Goal: Task Accomplishment & Management: Manage account settings

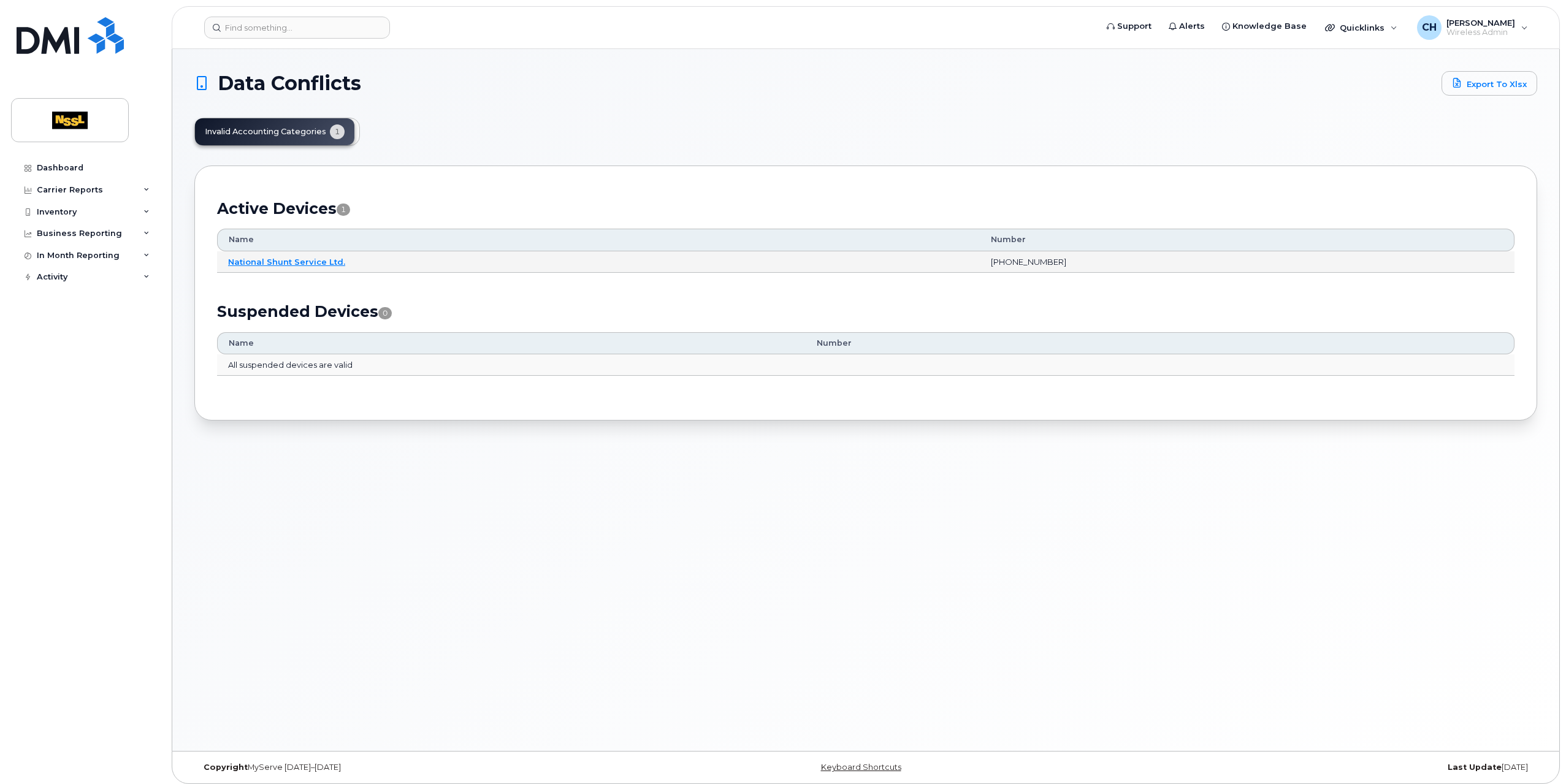
click at [284, 253] on td "National Shunt Service Ltd." at bounding box center [598, 262] width 763 height 22
click at [285, 256] on link "National Shunt Service Ltd." at bounding box center [287, 261] width 117 height 10
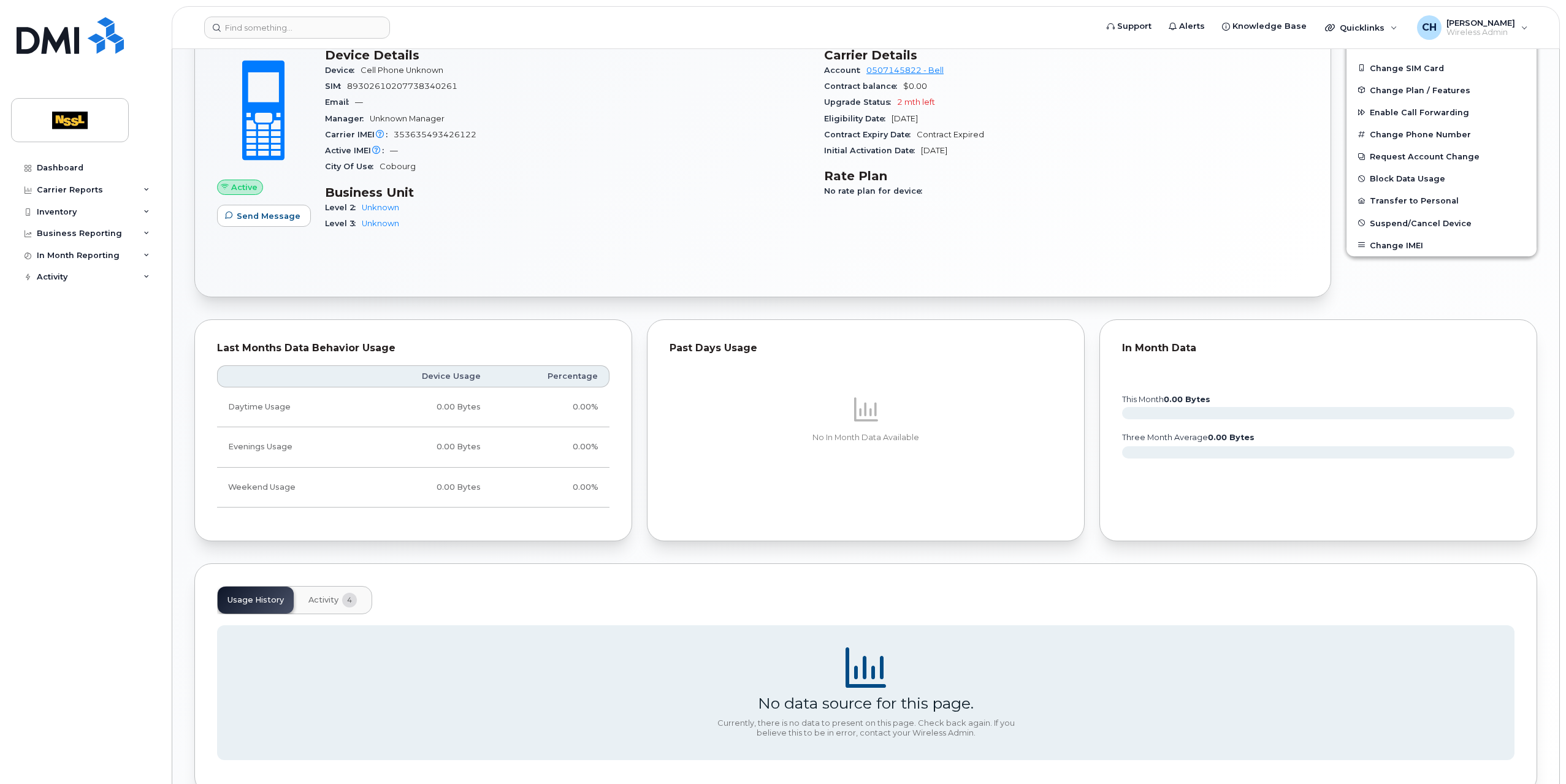
scroll to position [367, 0]
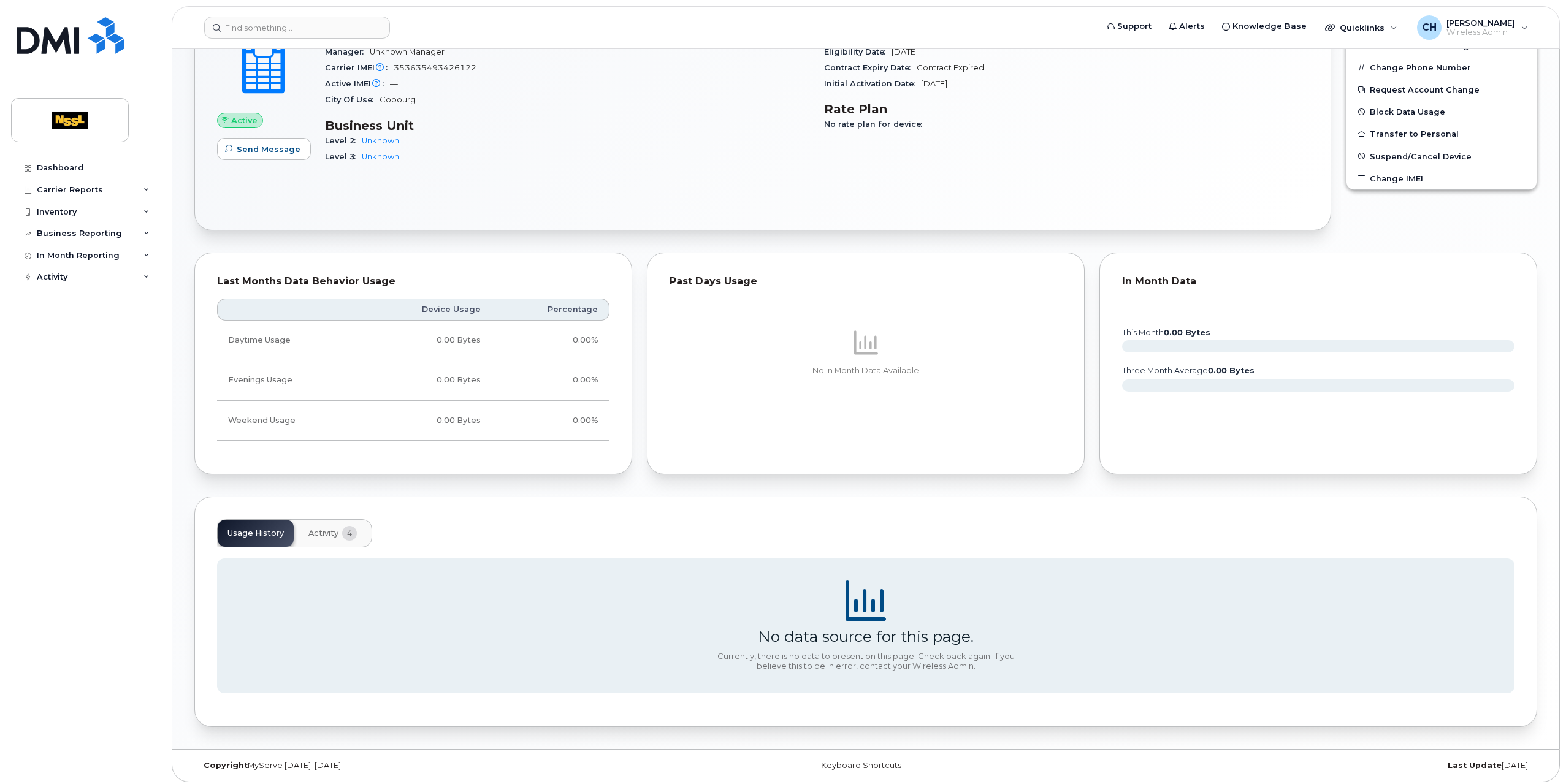
click at [310, 532] on span "Activity" at bounding box center [323, 533] width 30 height 10
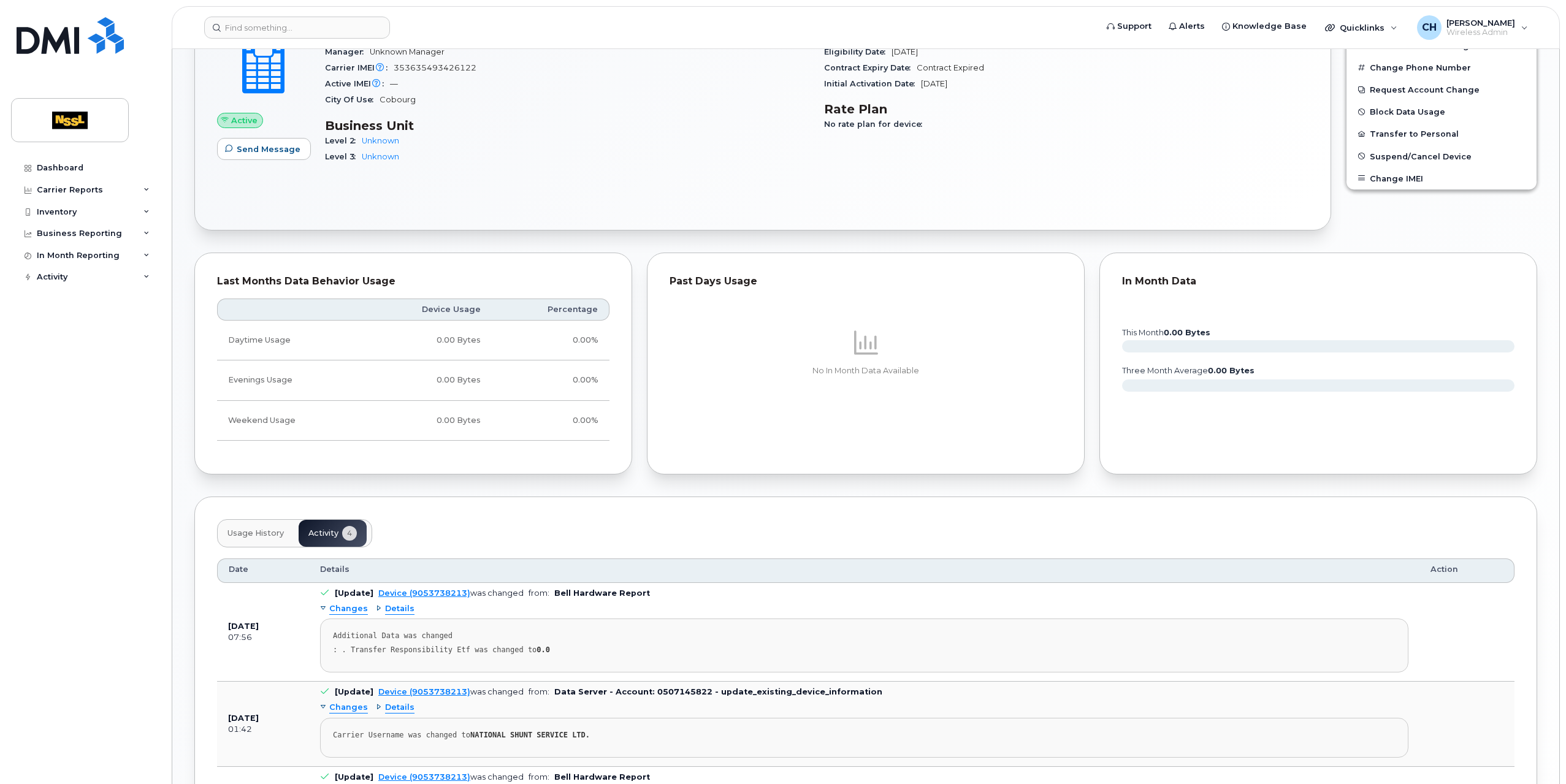
scroll to position [575, 0]
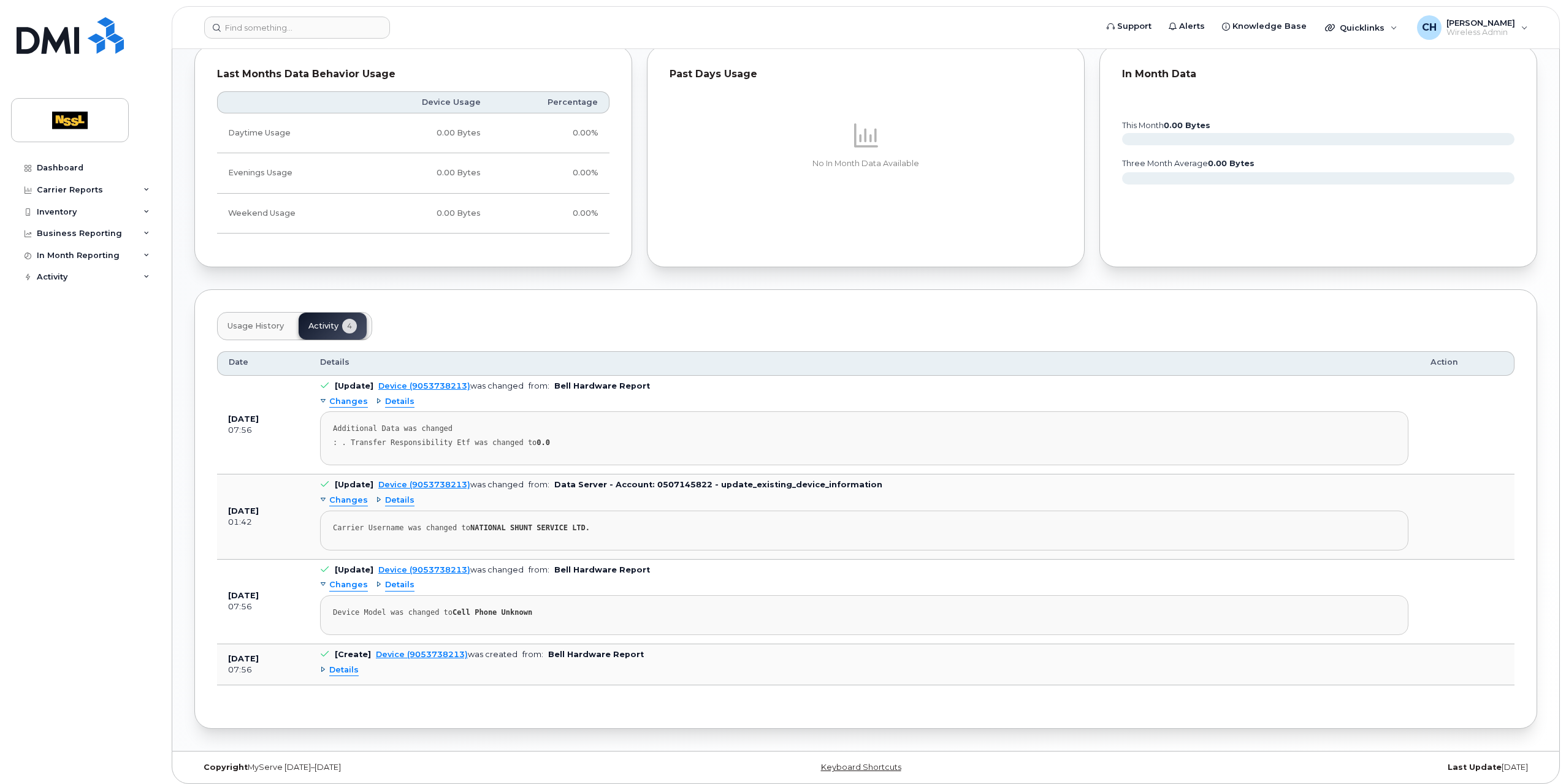
click at [321, 665] on div "Details" at bounding box center [339, 670] width 39 height 12
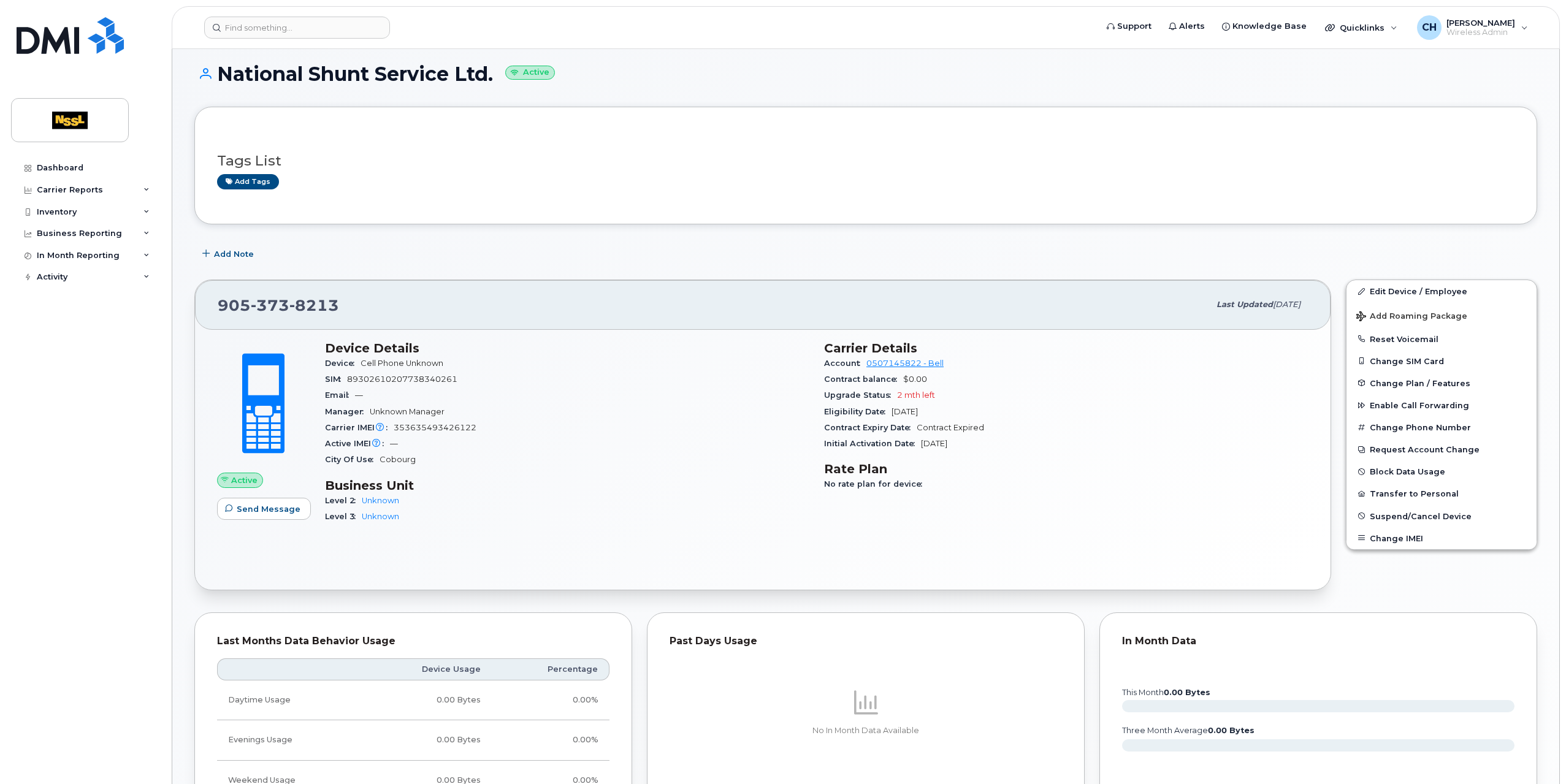
scroll to position [0, 0]
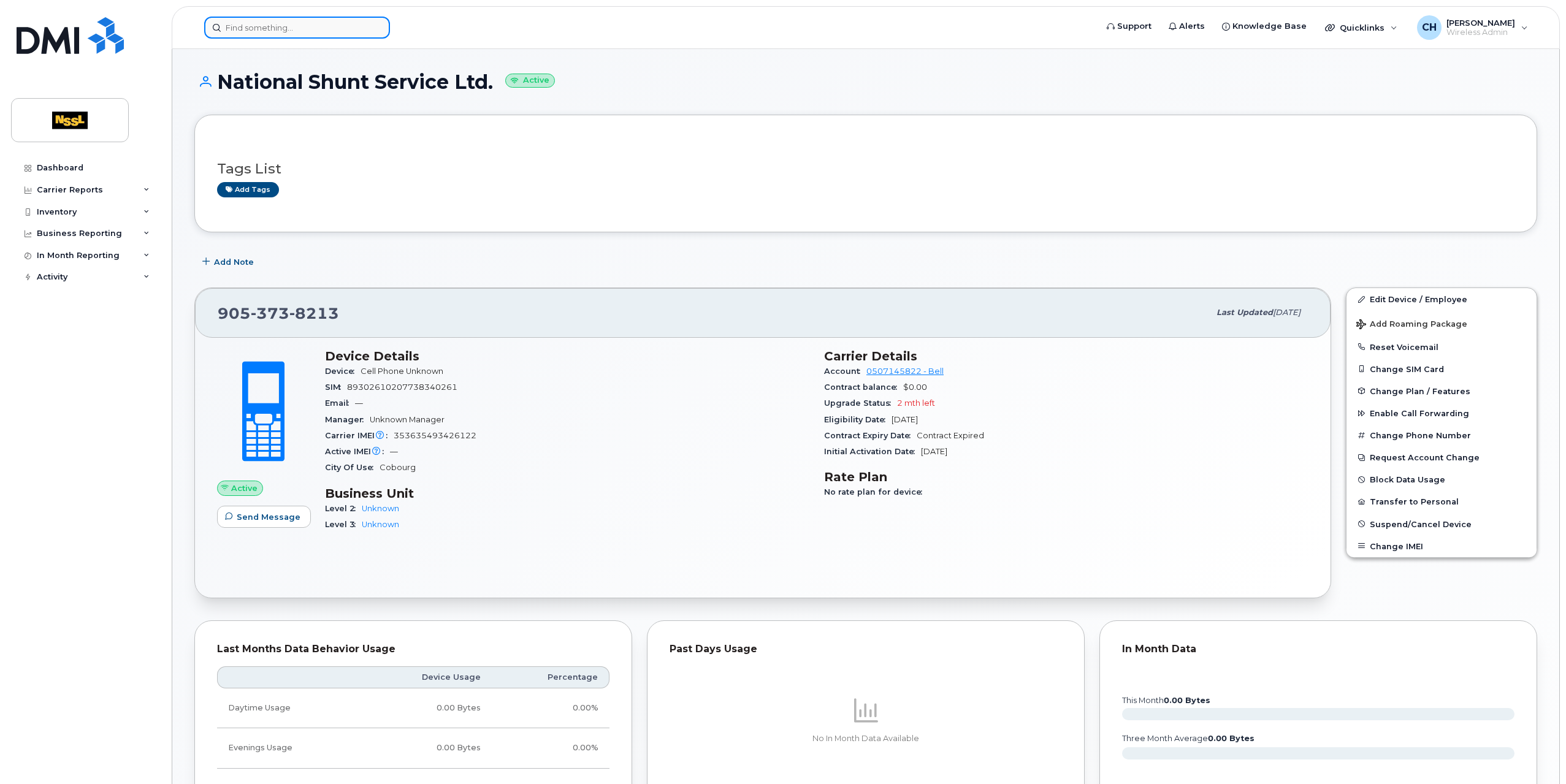
click at [333, 24] on input at bounding box center [296, 27] width 186 height 22
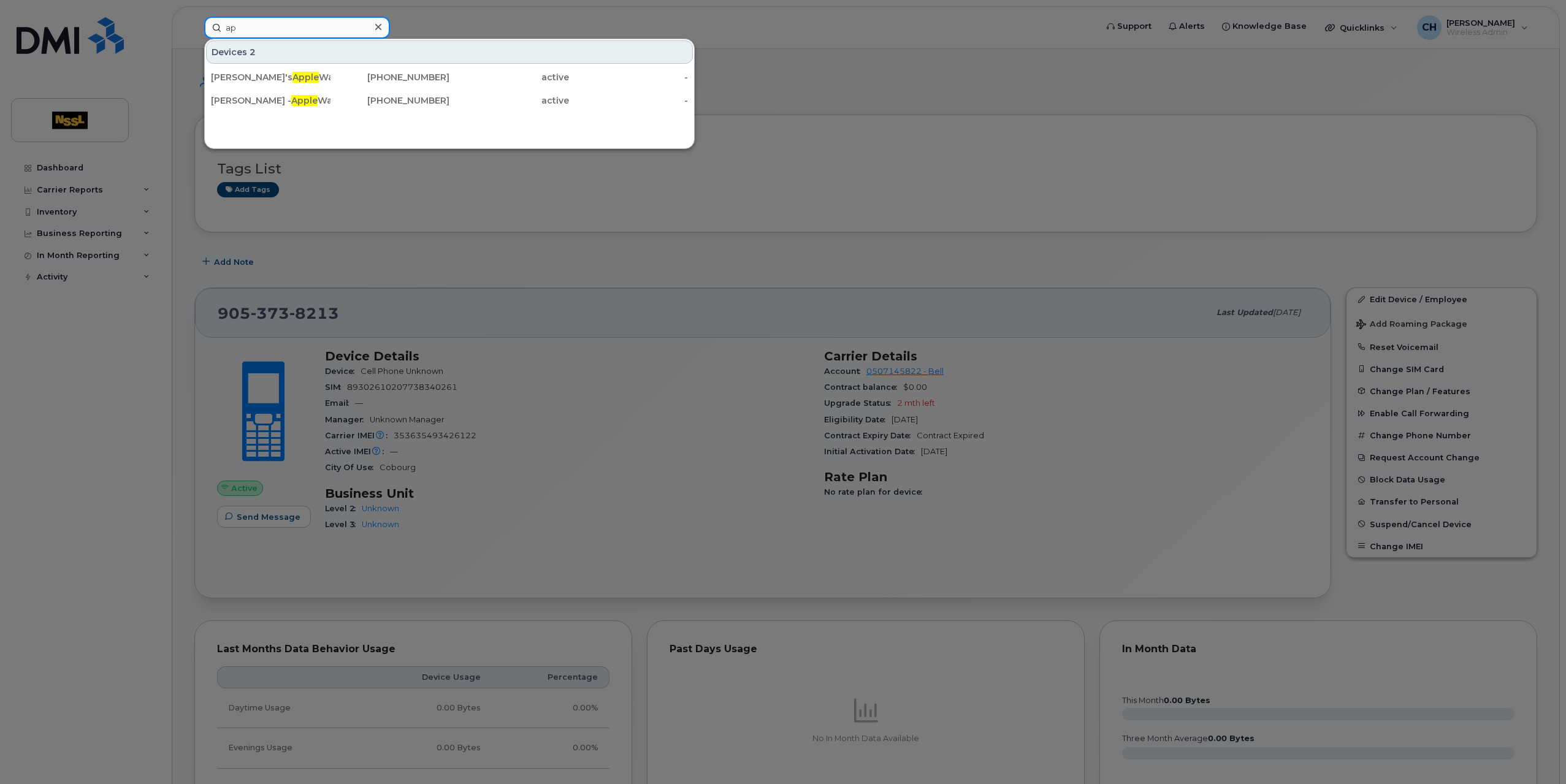
type input "a"
type input "apple"
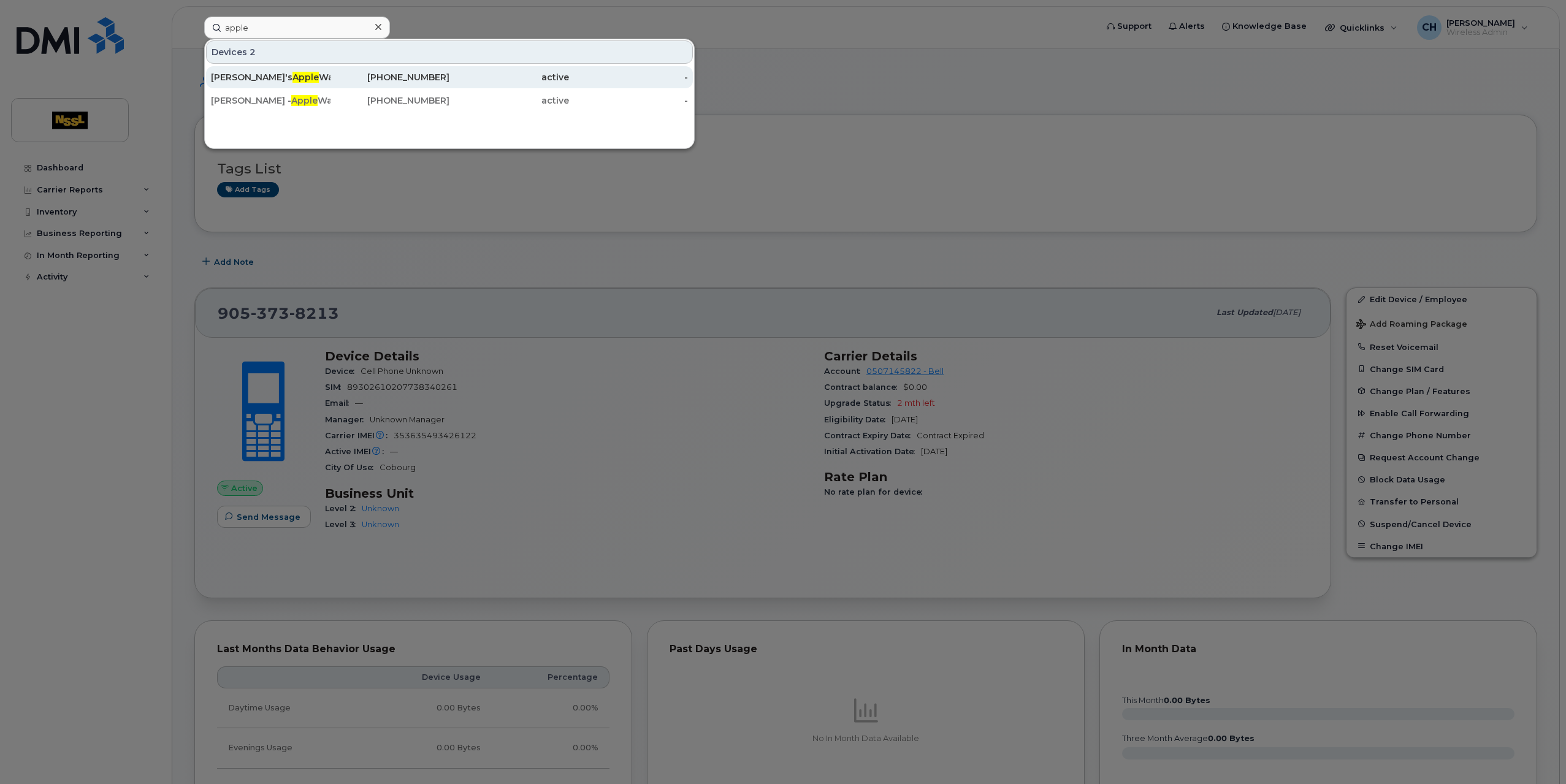
click at [271, 74] on div "Ray's Apple Watch" at bounding box center [270, 77] width 120 height 13
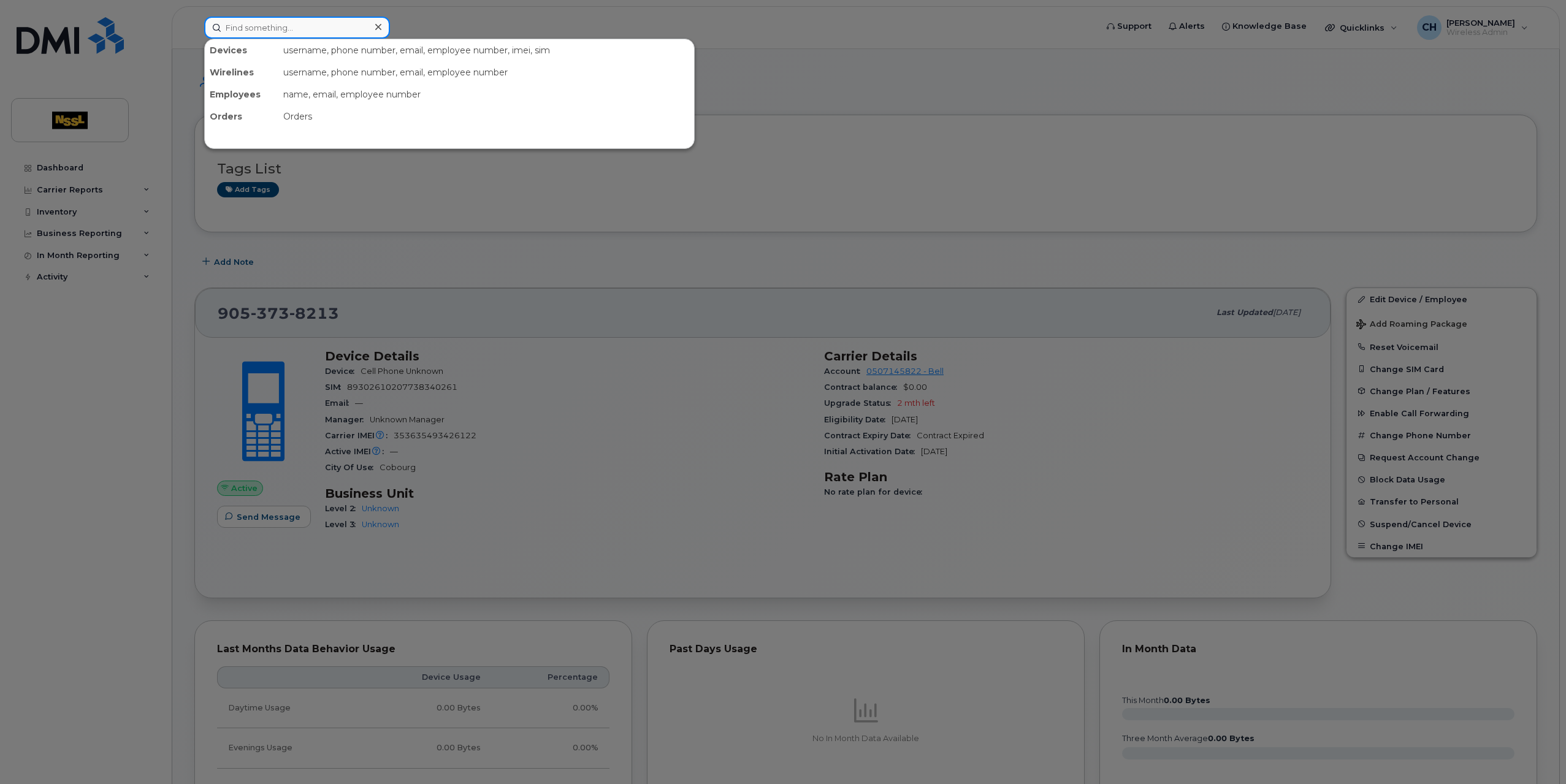
click at [311, 24] on input at bounding box center [296, 27] width 186 height 22
click at [527, 271] on div at bounding box center [783, 392] width 1566 height 784
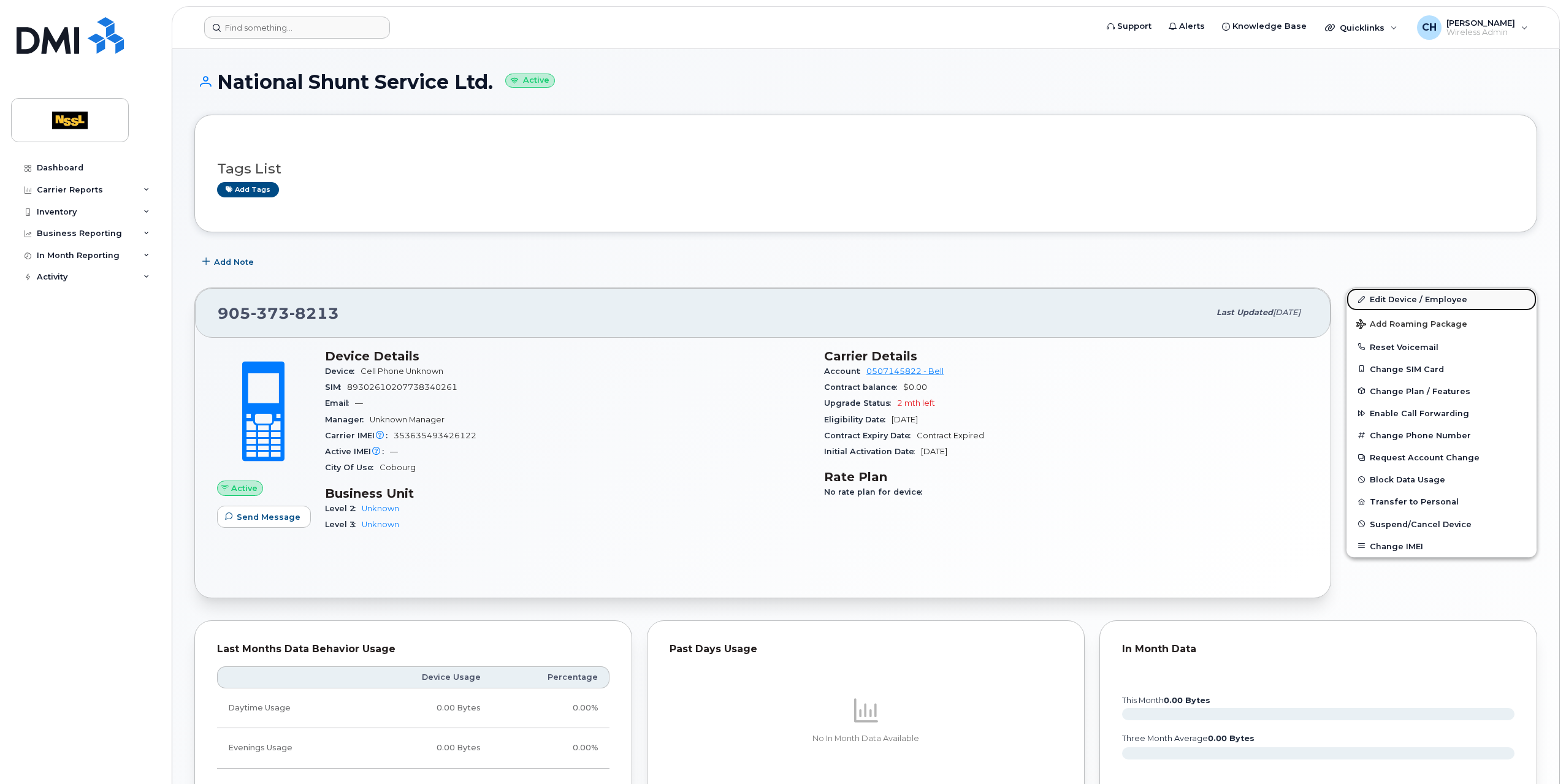
click at [1427, 298] on link "Edit Device / Employee" at bounding box center [1442, 298] width 191 height 22
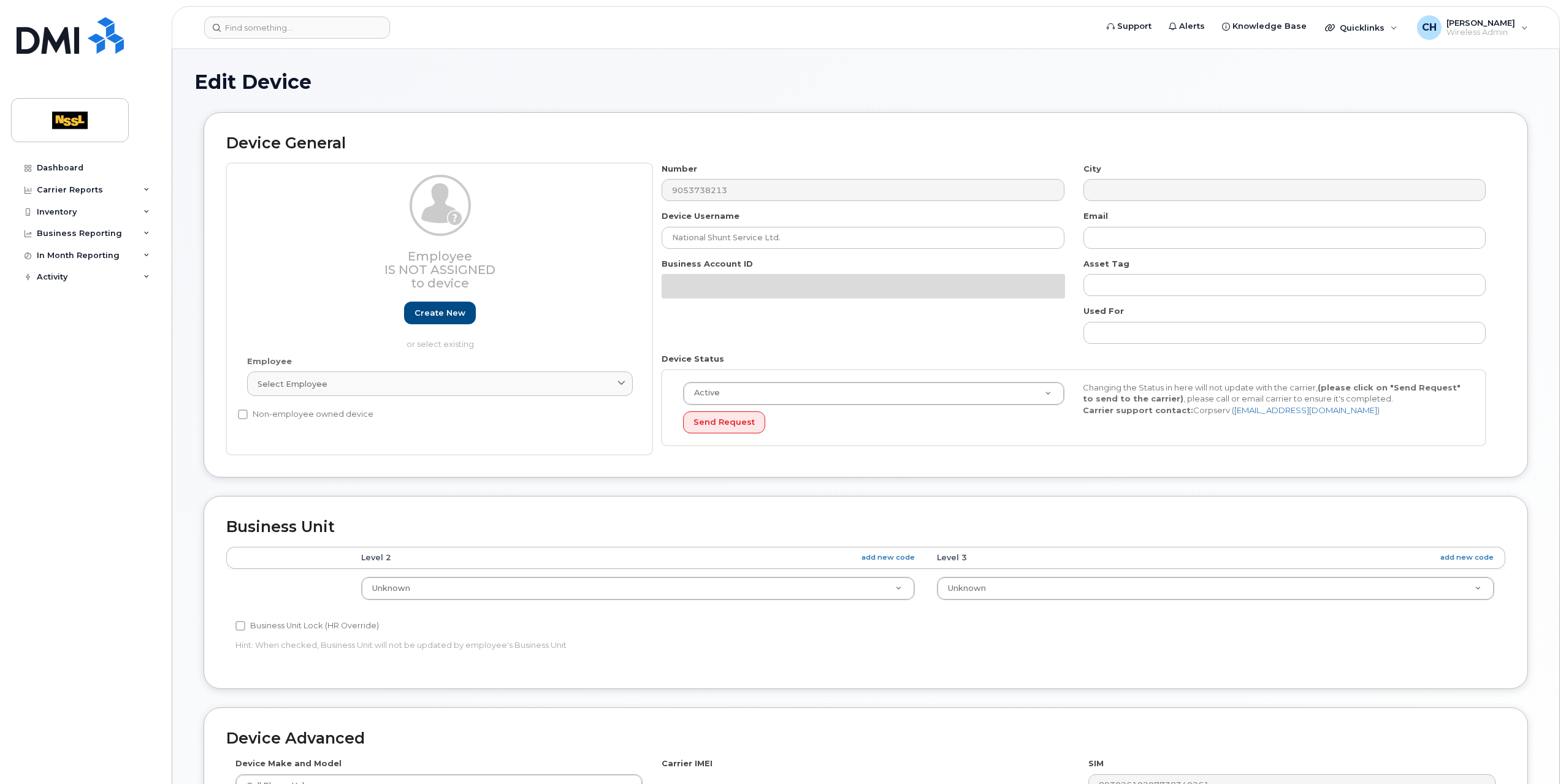
select select "43007"
select select "43008"
click at [850, 572] on td "Unknown 5713 5780 Unknown" at bounding box center [638, 588] width 575 height 39
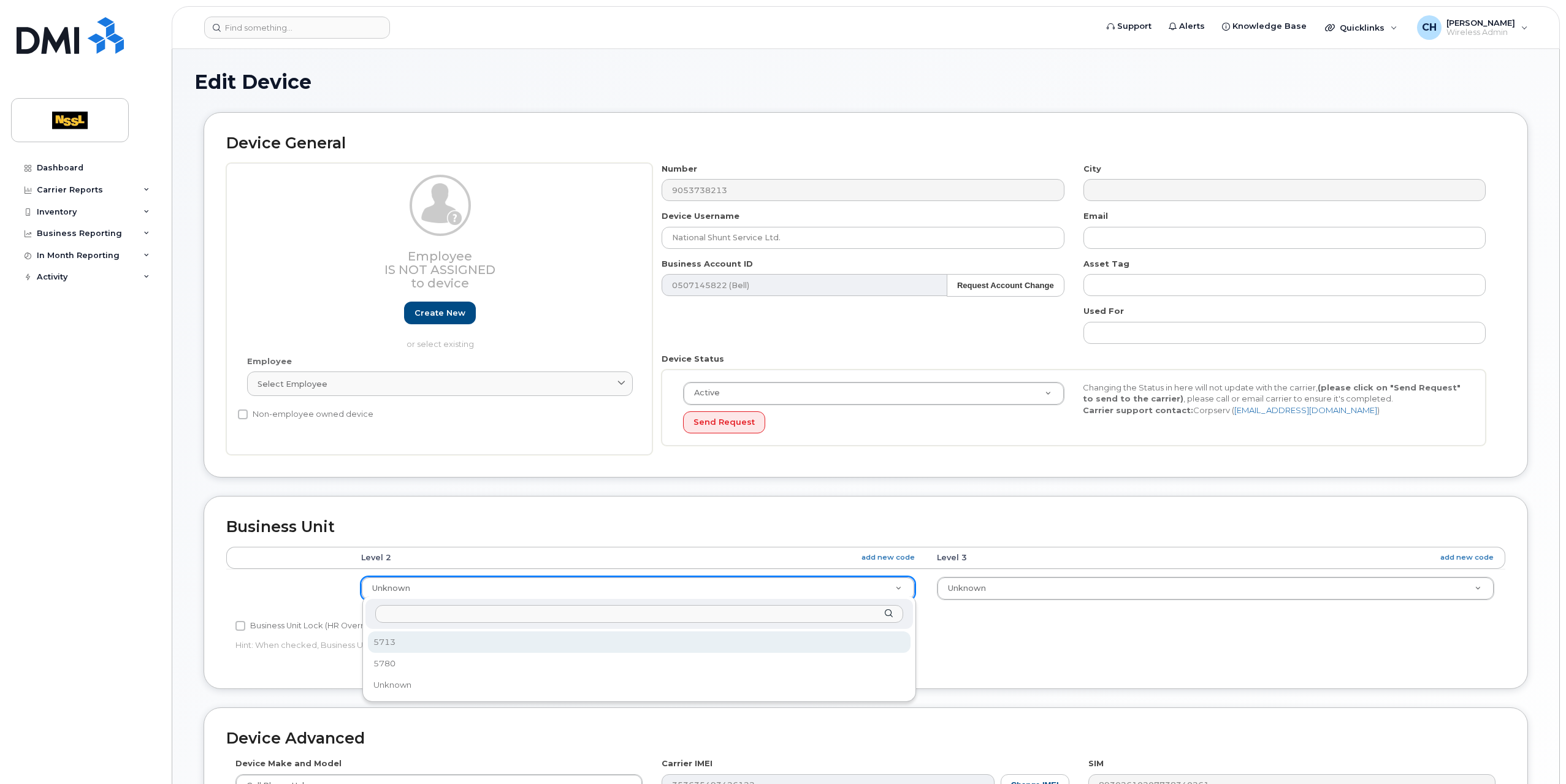
select select "1448920"
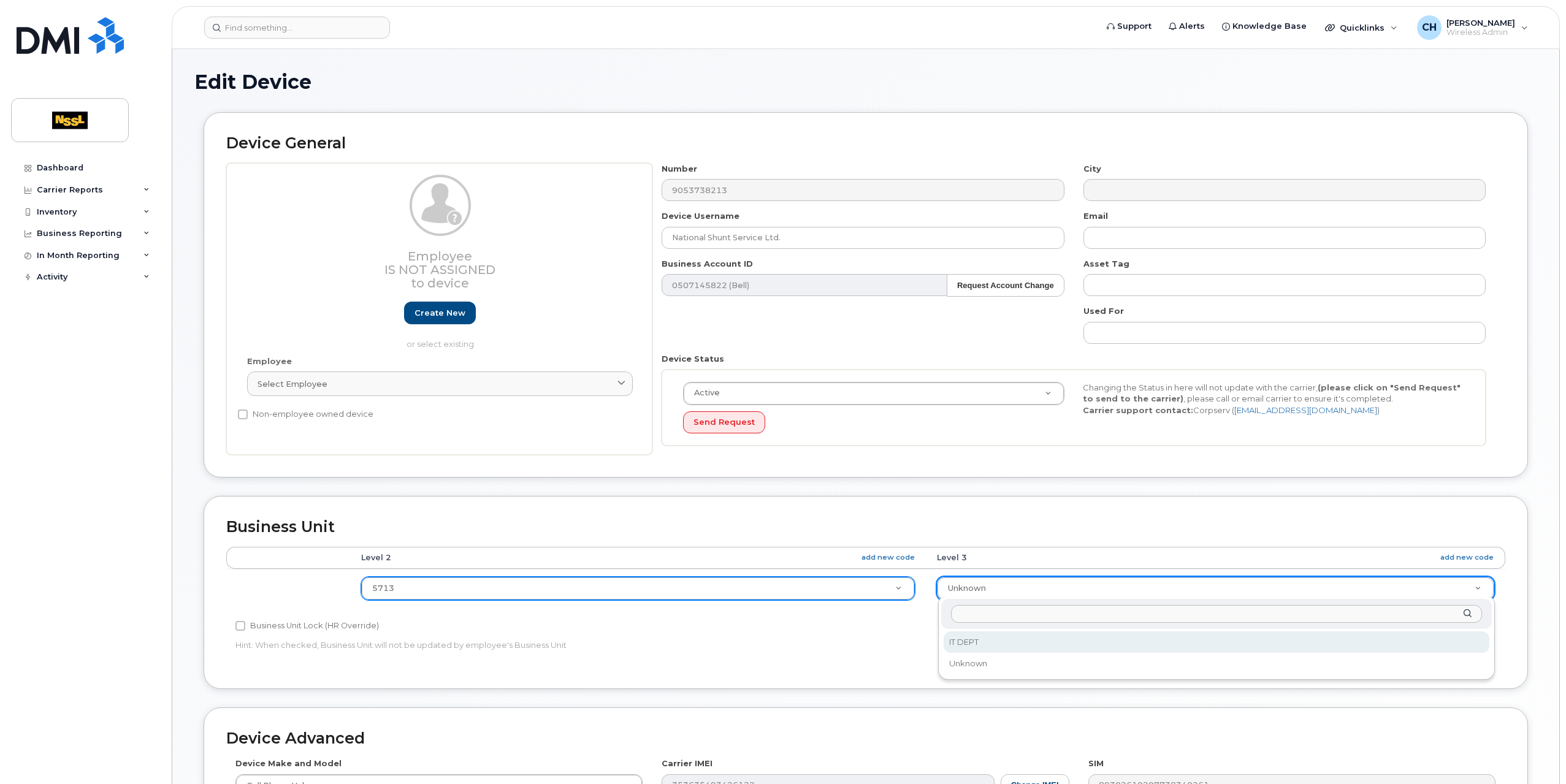
select select "43900"
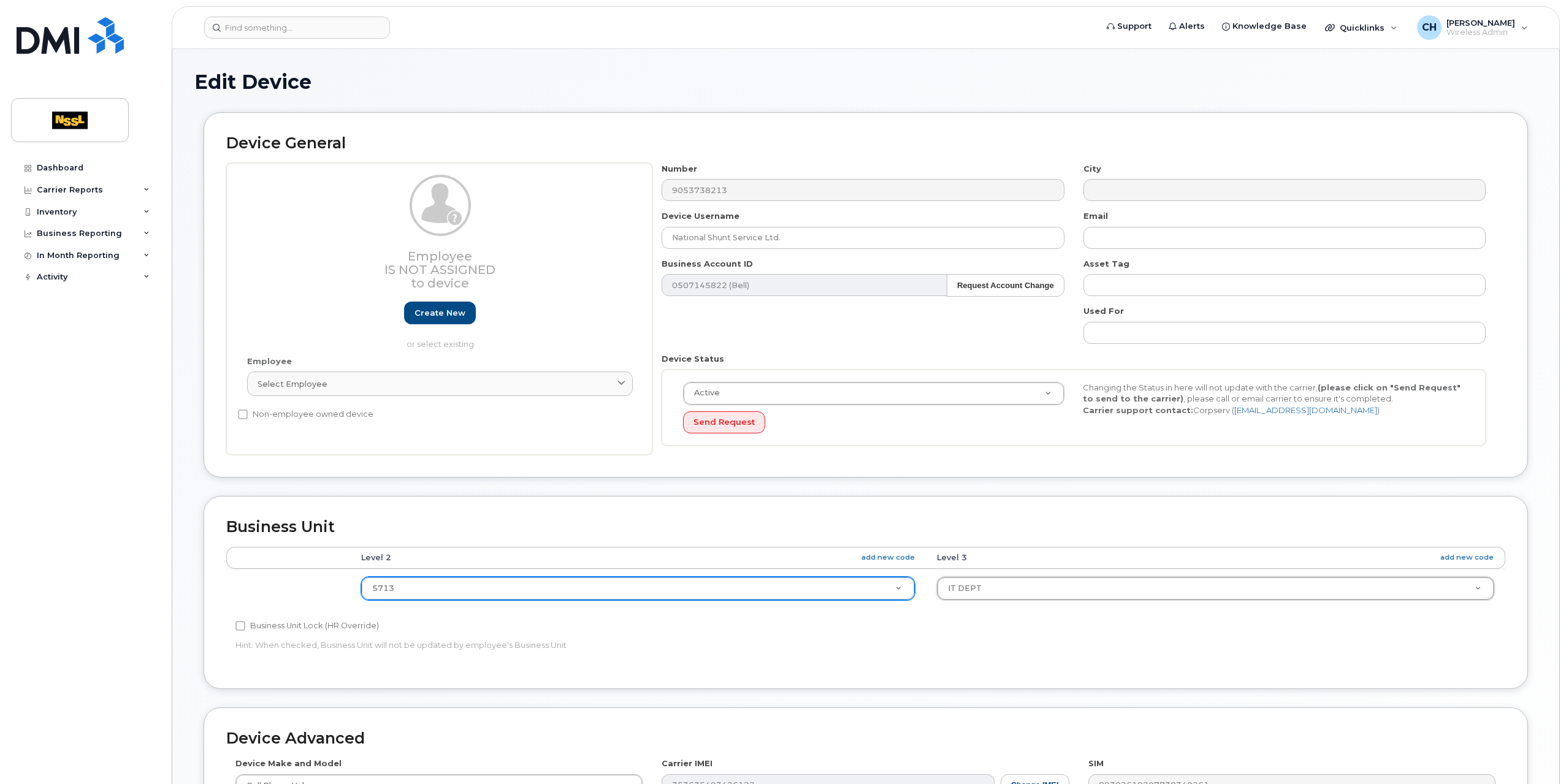
click at [806, 519] on h2 "Business Unit" at bounding box center [866, 528] width 1279 height 17
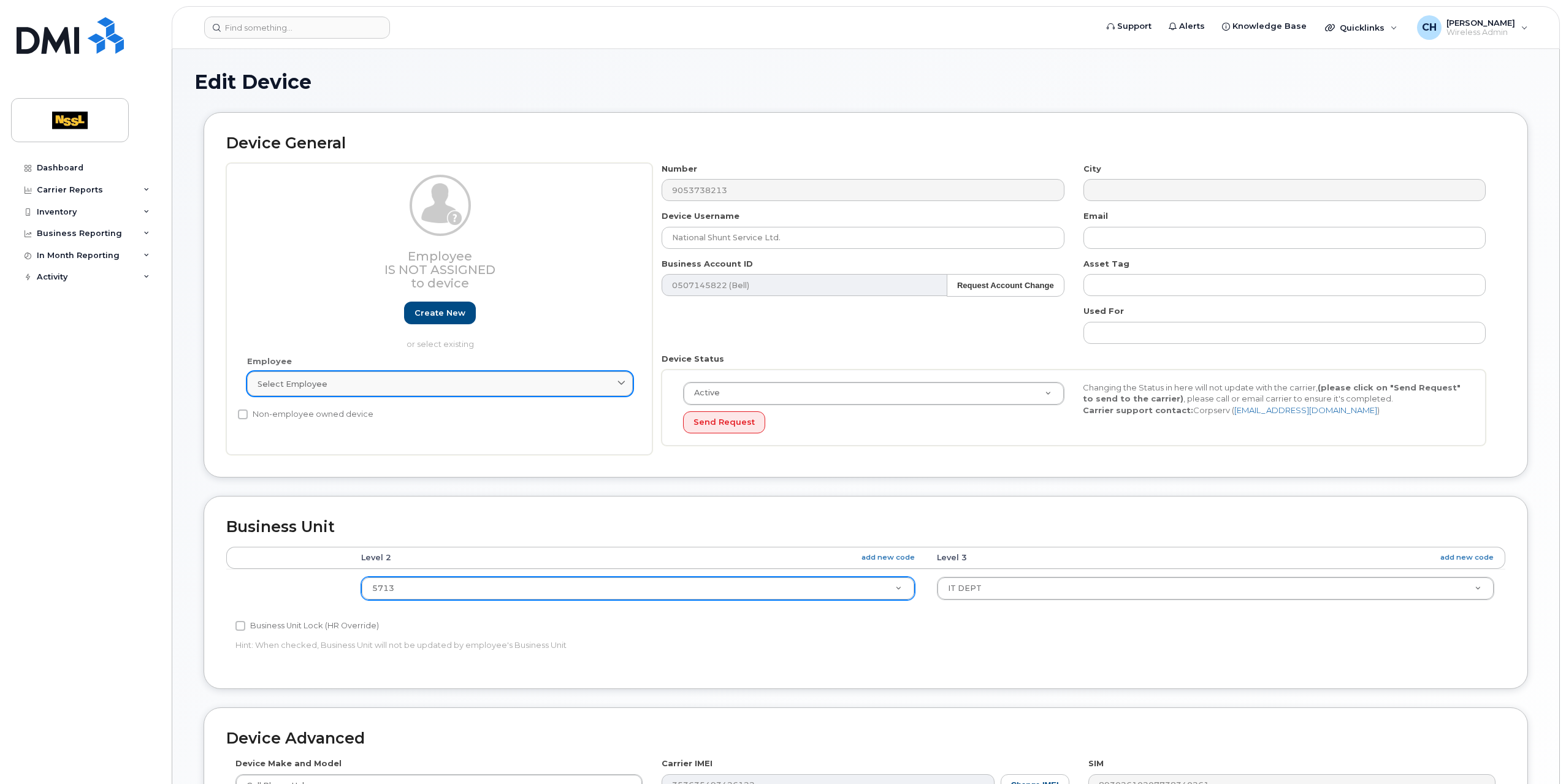
click at [584, 385] on div "Select employee" at bounding box center [439, 384] width 365 height 12
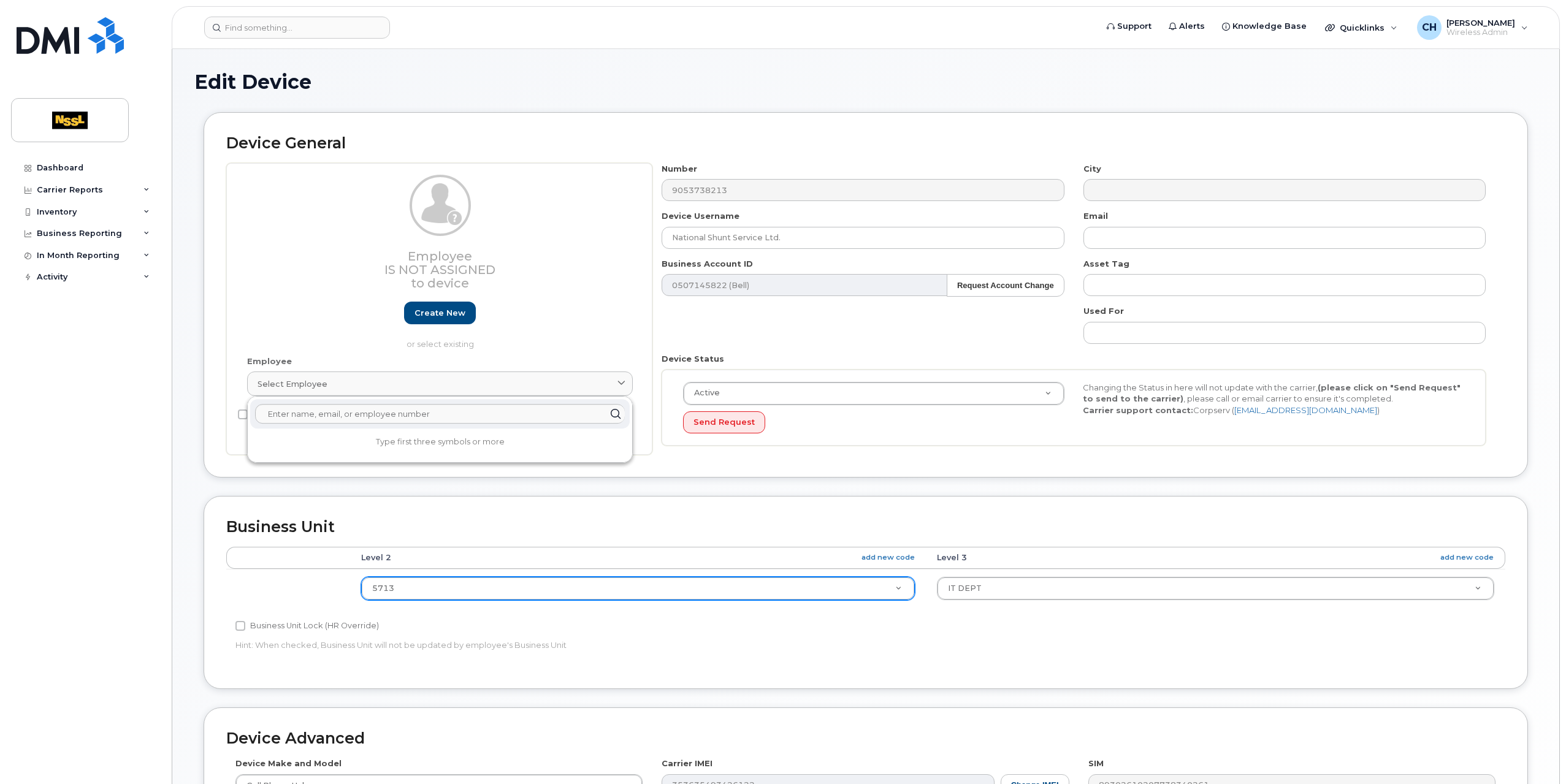
click at [769, 349] on div "Number 9053738213 City Device Username National Shunt Service Ltd. Email Busine…" at bounding box center [1073, 309] width 843 height 292
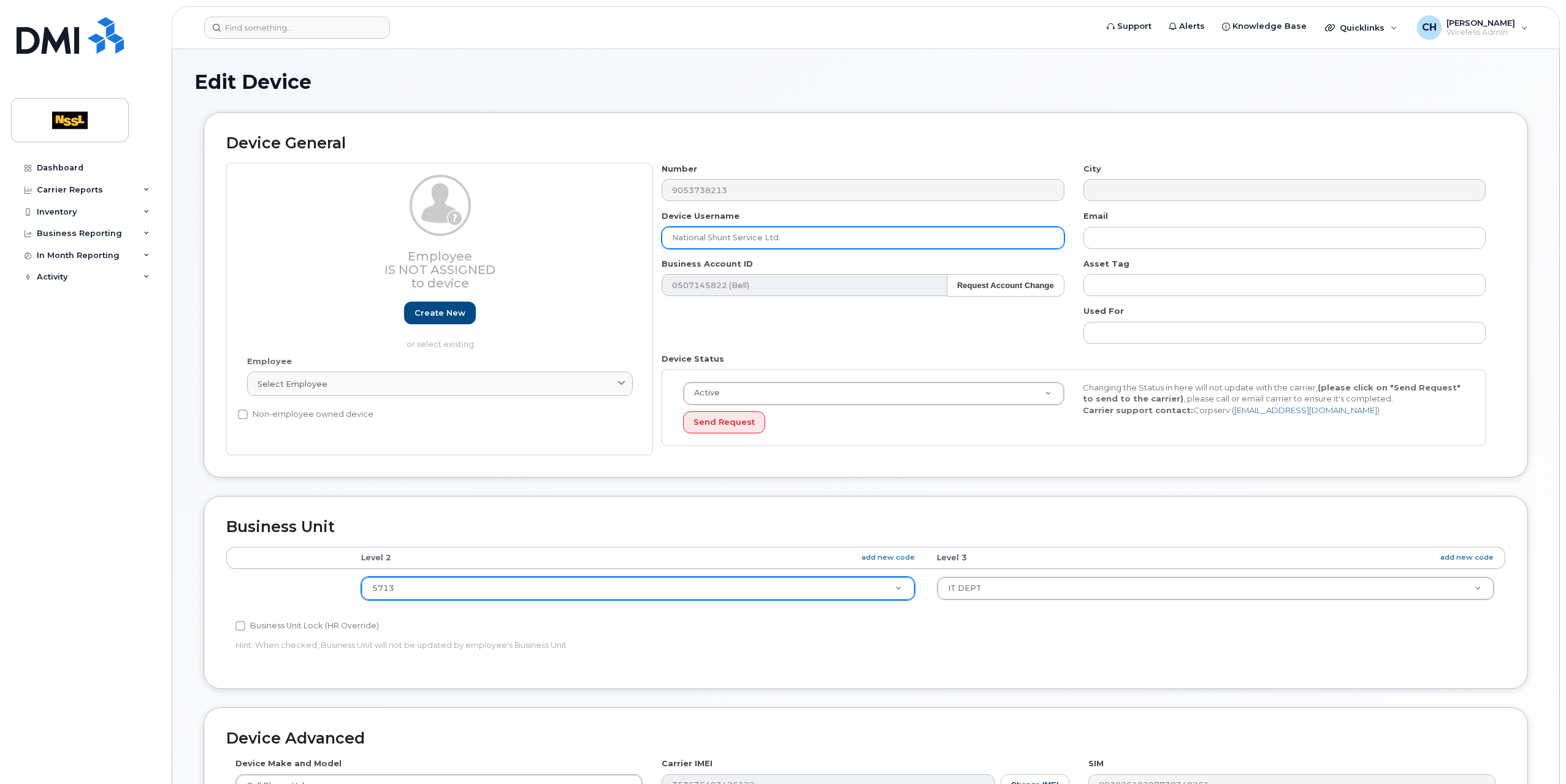
click at [805, 230] on input "National Shunt Service Ltd." at bounding box center [863, 237] width 402 height 22
drag, startPoint x: 819, startPoint y: 231, endPoint x: 512, endPoint y: 243, distance: 307.2
click at [515, 243] on div "Employee Is not assigned to device Create new or select existing Employee Selec…" at bounding box center [866, 309] width 1279 height 292
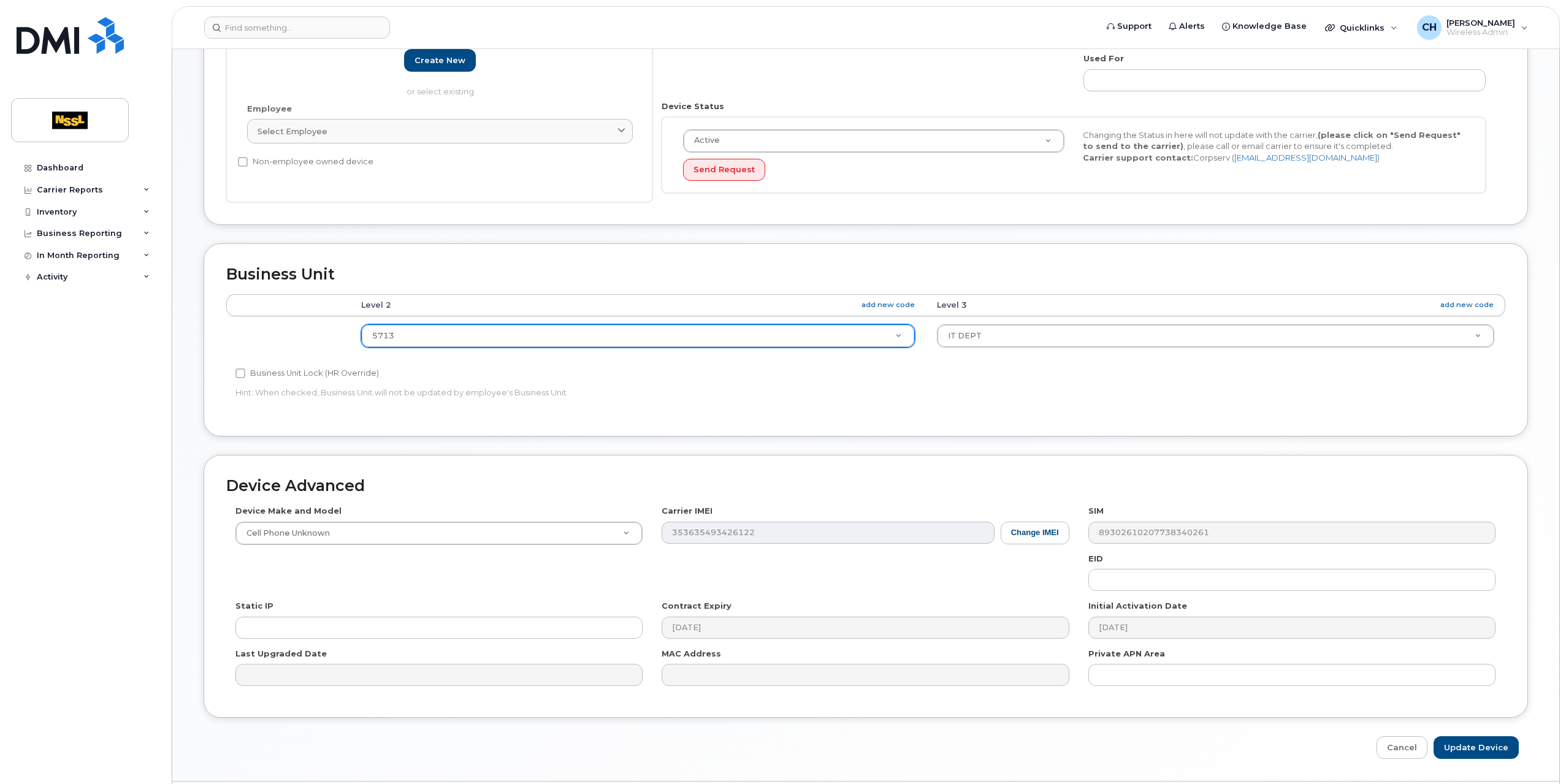
scroll to position [285, 0]
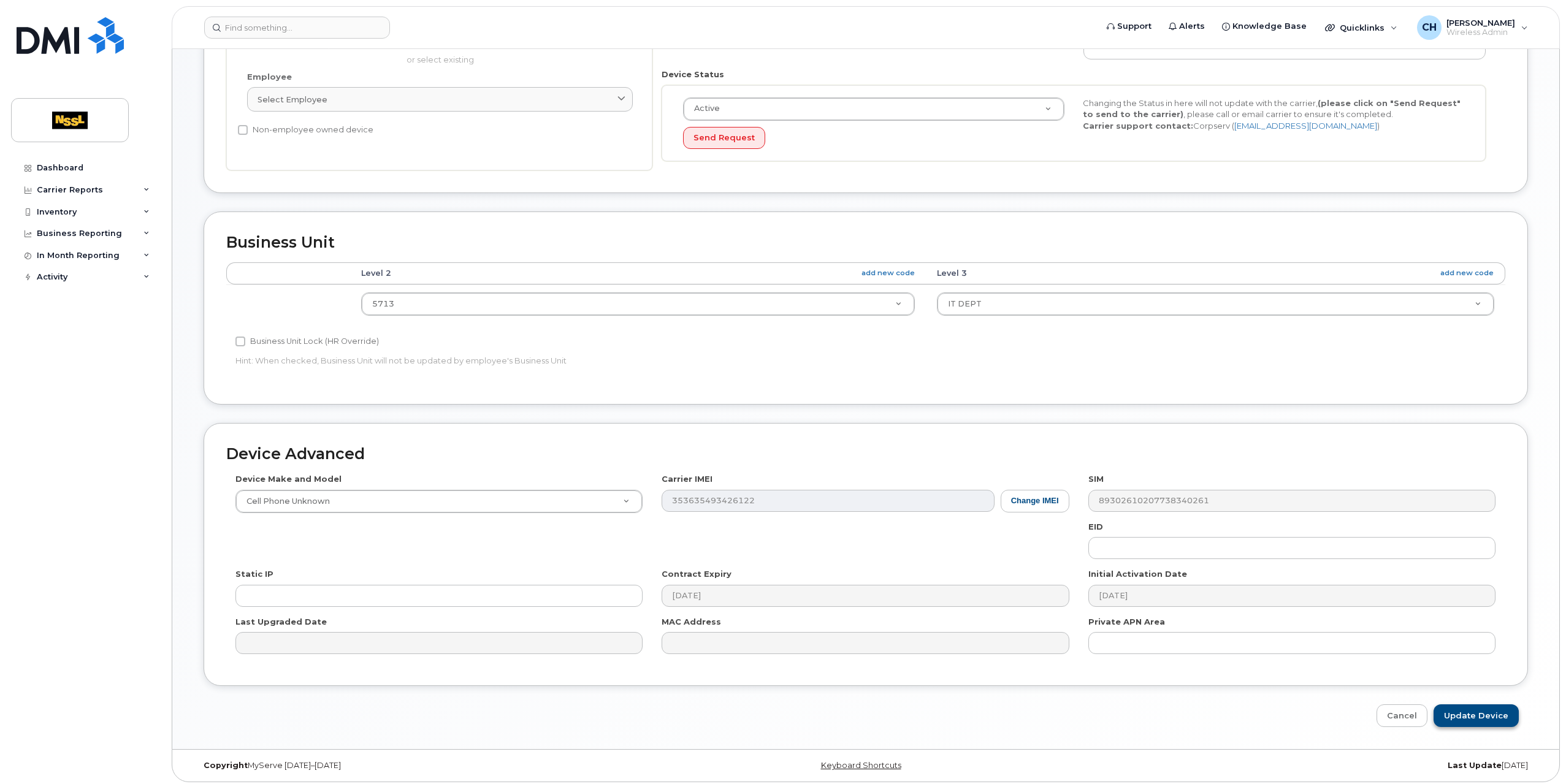
type input "Petra's Apple Watch"
click at [1471, 709] on input "Update Device" at bounding box center [1477, 715] width 86 height 22
type input "Saving..."
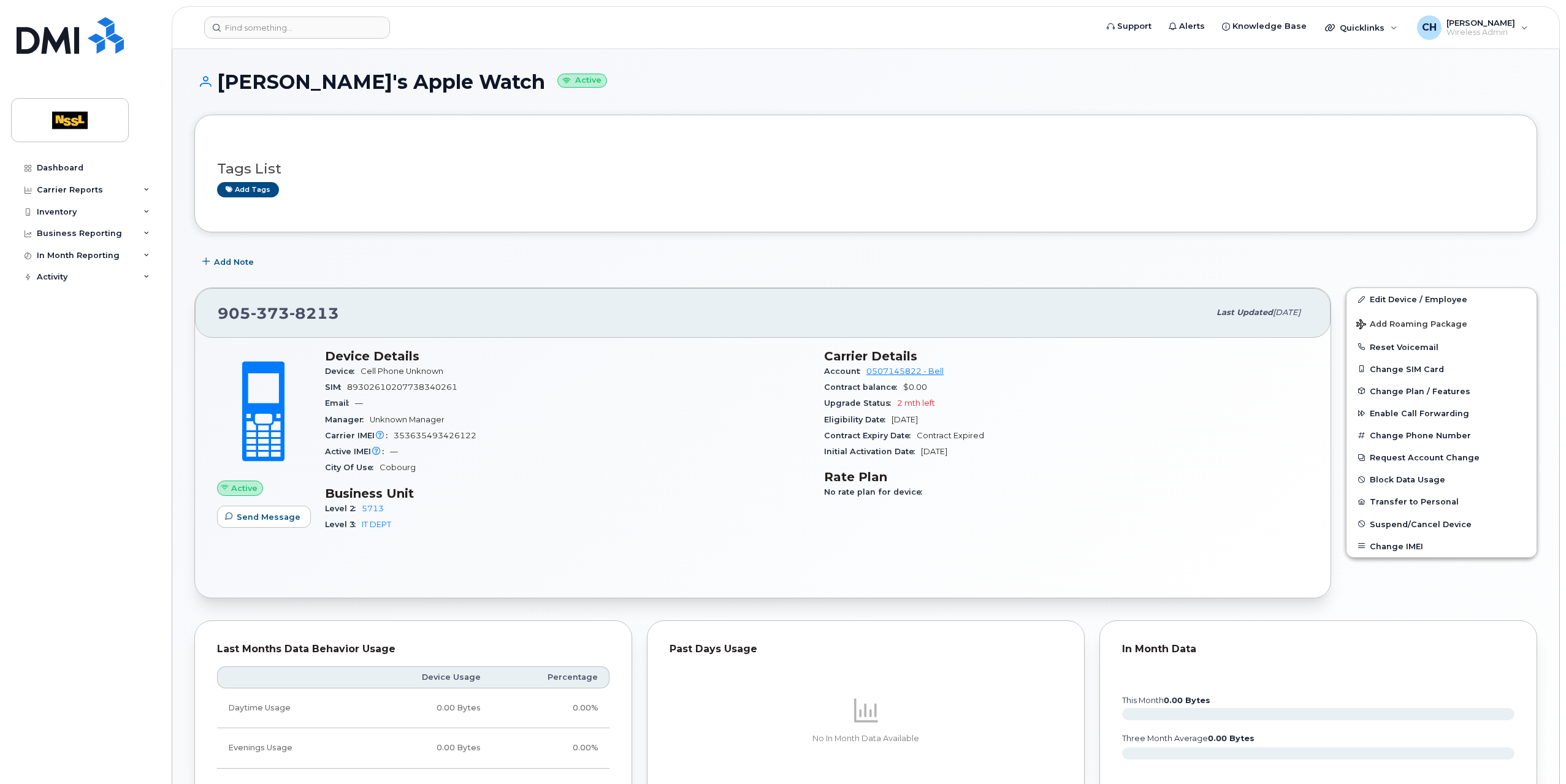
click at [301, 41] on header "Support Alerts Knowledge Base Quicklinks Suspend / Cancel Device Change SIM Car…" at bounding box center [866, 27] width 1388 height 43
click at [299, 34] on input at bounding box center [296, 27] width 186 height 22
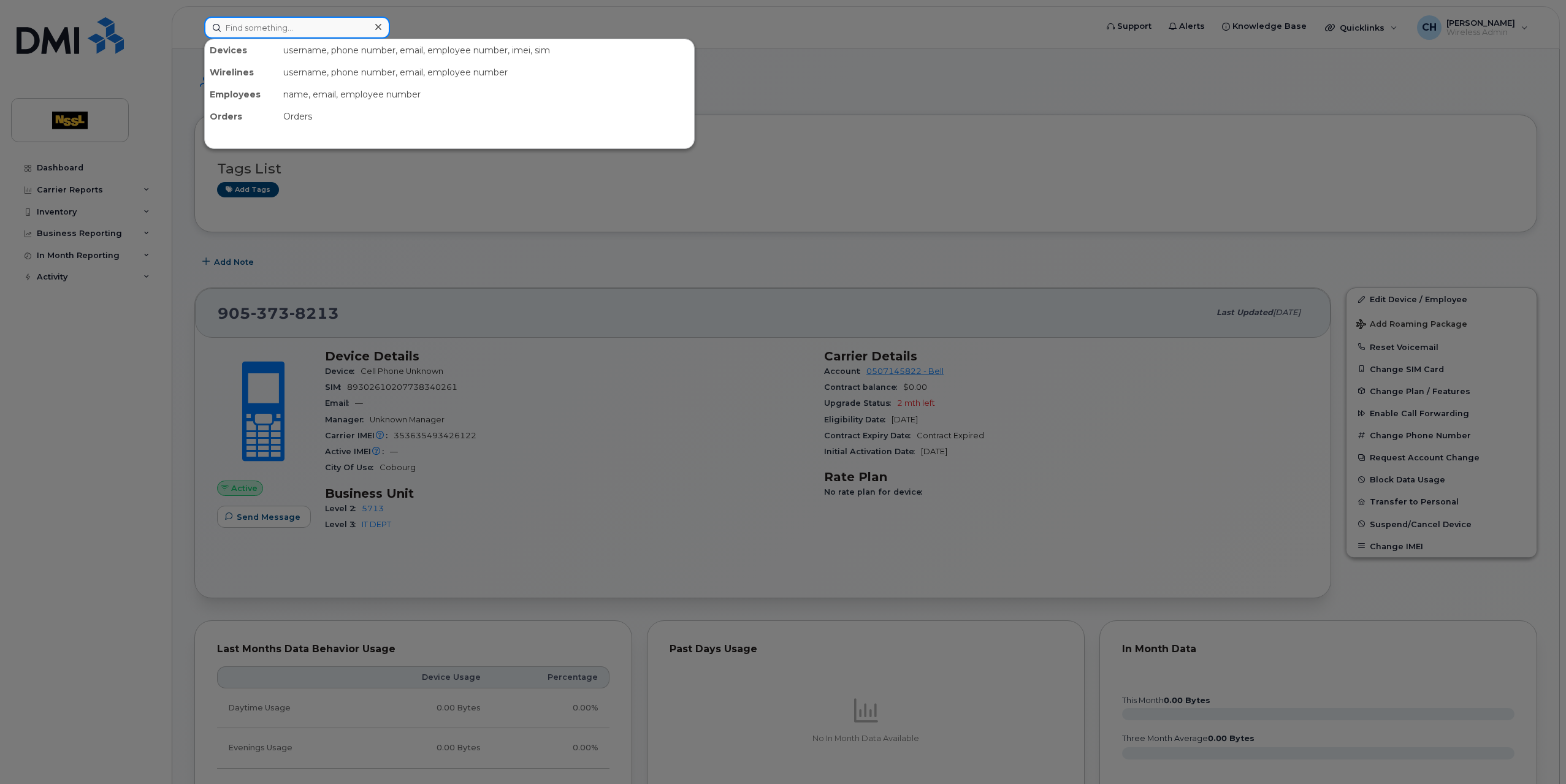
click at [263, 17] on input at bounding box center [296, 27] width 186 height 22
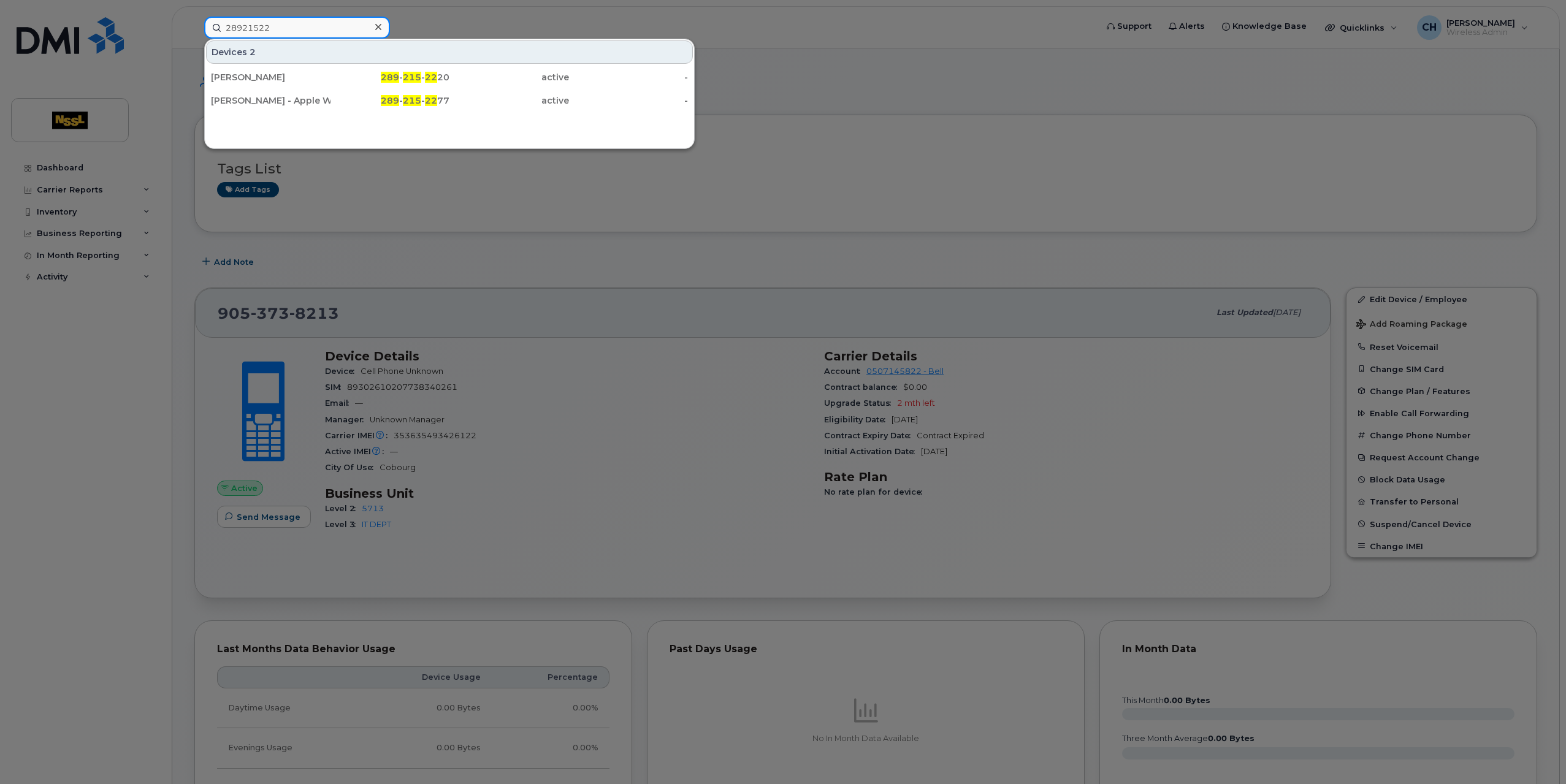
drag, startPoint x: 263, startPoint y: 23, endPoint x: 255, endPoint y: 24, distance: 8.1
click at [255, 24] on input "28921522" at bounding box center [296, 27] width 186 height 22
drag, startPoint x: 280, startPoint y: 26, endPoint x: 190, endPoint y: 27, distance: 90.0
click at [194, 27] on div "28921522 Devices 2 Tehmas Khan 289 - 215 - 22 20 active - Danielle Stewart - Ap…" at bounding box center [646, 27] width 904 height 22
drag, startPoint x: 276, startPoint y: 27, endPoint x: 186, endPoint y: 24, distance: 90.0
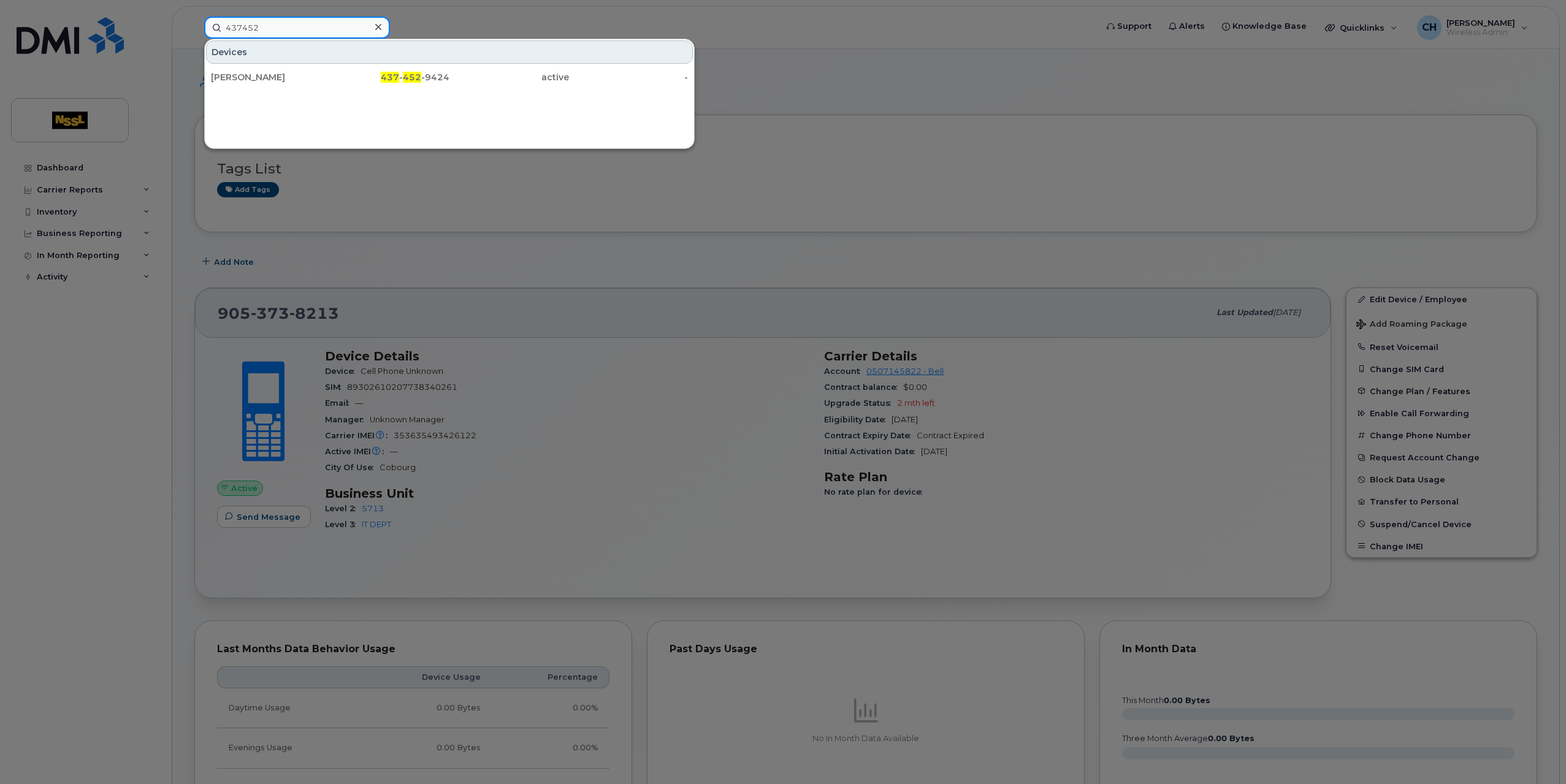
click at [194, 24] on div "437452 Devices Brandin Latchman 437 - 452 -9424 active -" at bounding box center [646, 27] width 904 height 22
type input "9053764258"
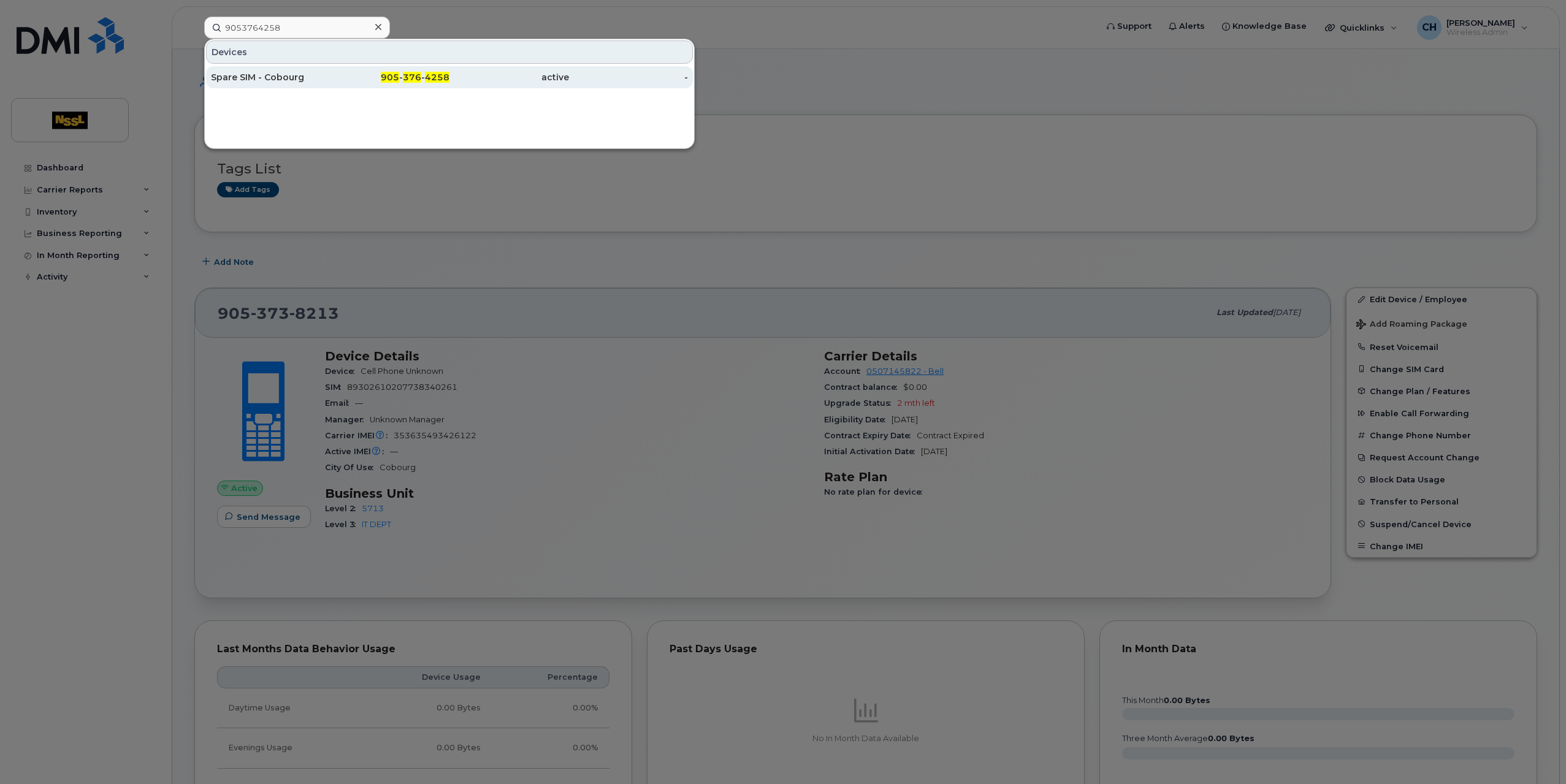
click at [239, 74] on div "Spare SIM - Cobourg" at bounding box center [270, 77] width 120 height 13
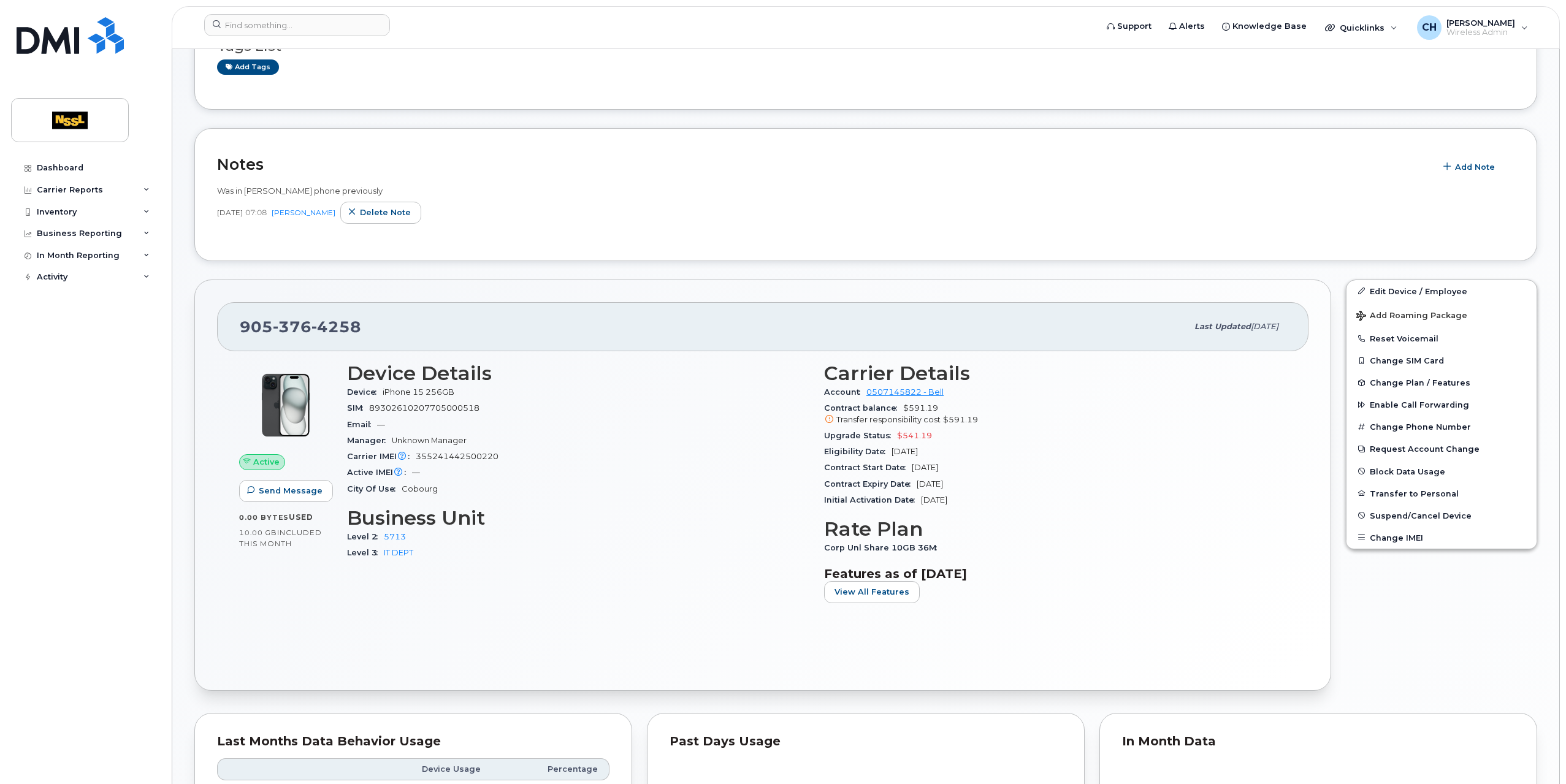
scroll to position [184, 0]
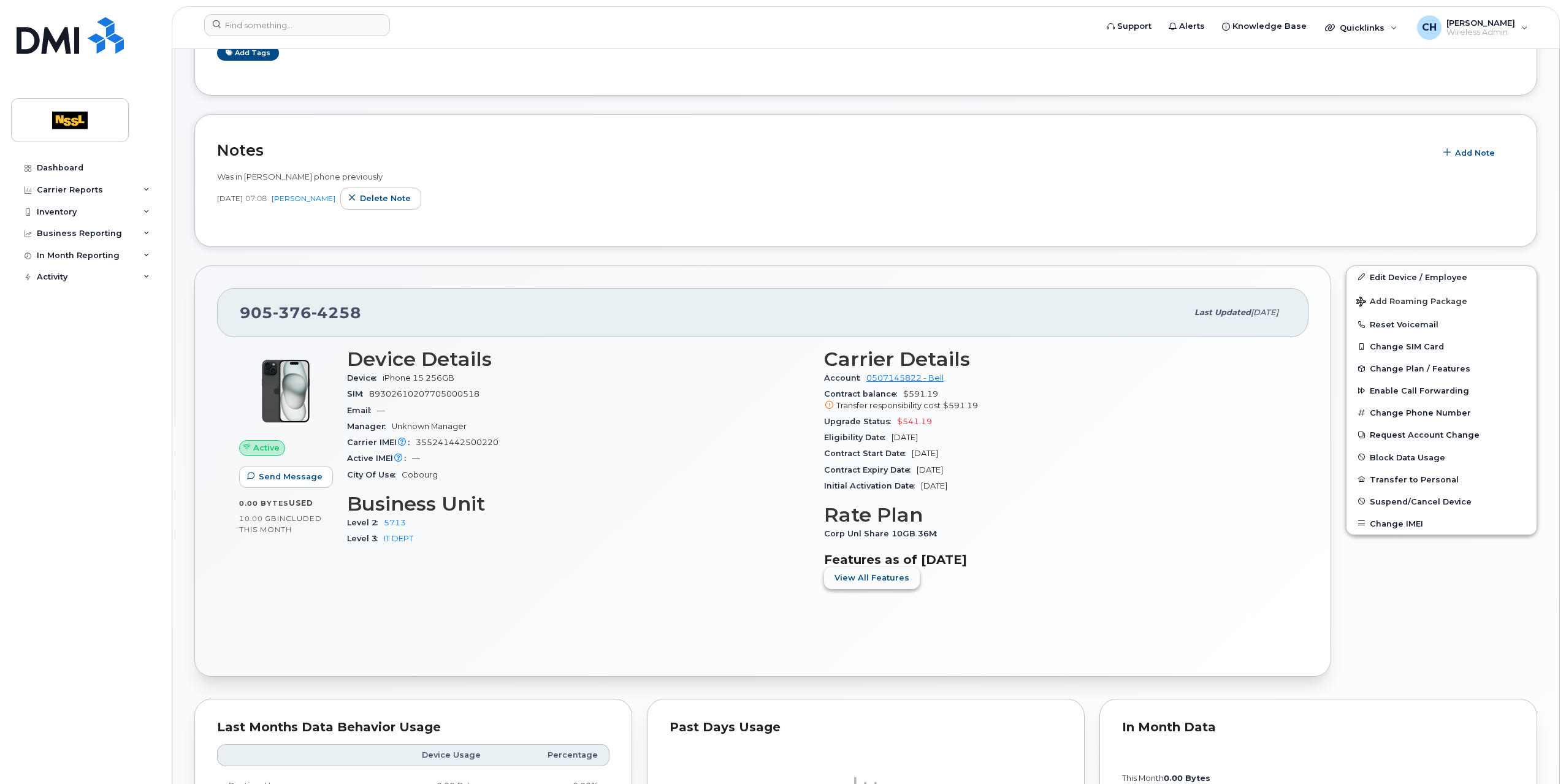
click at [904, 583] on button "View All Features" at bounding box center [872, 577] width 95 height 22
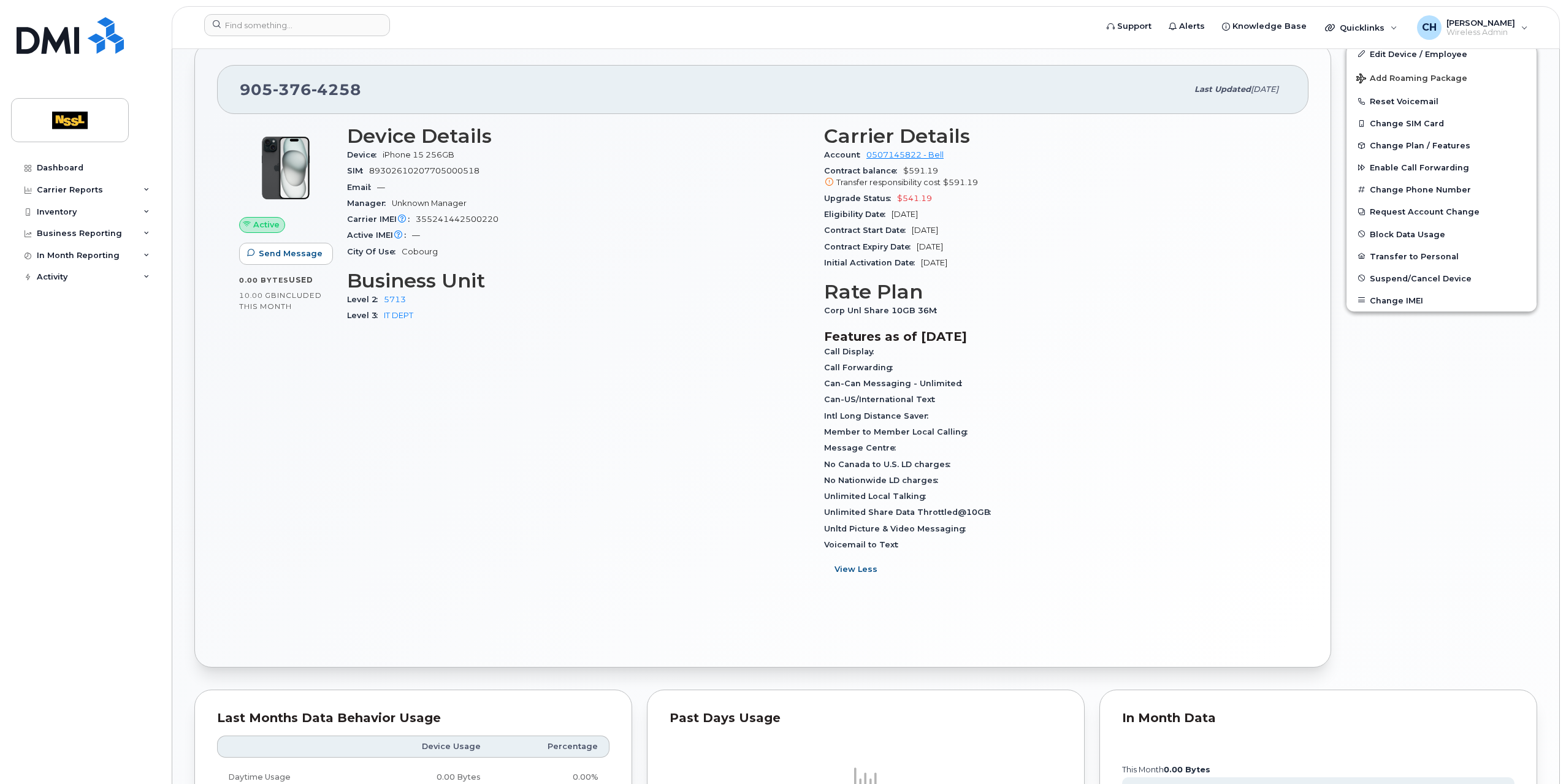
scroll to position [122, 0]
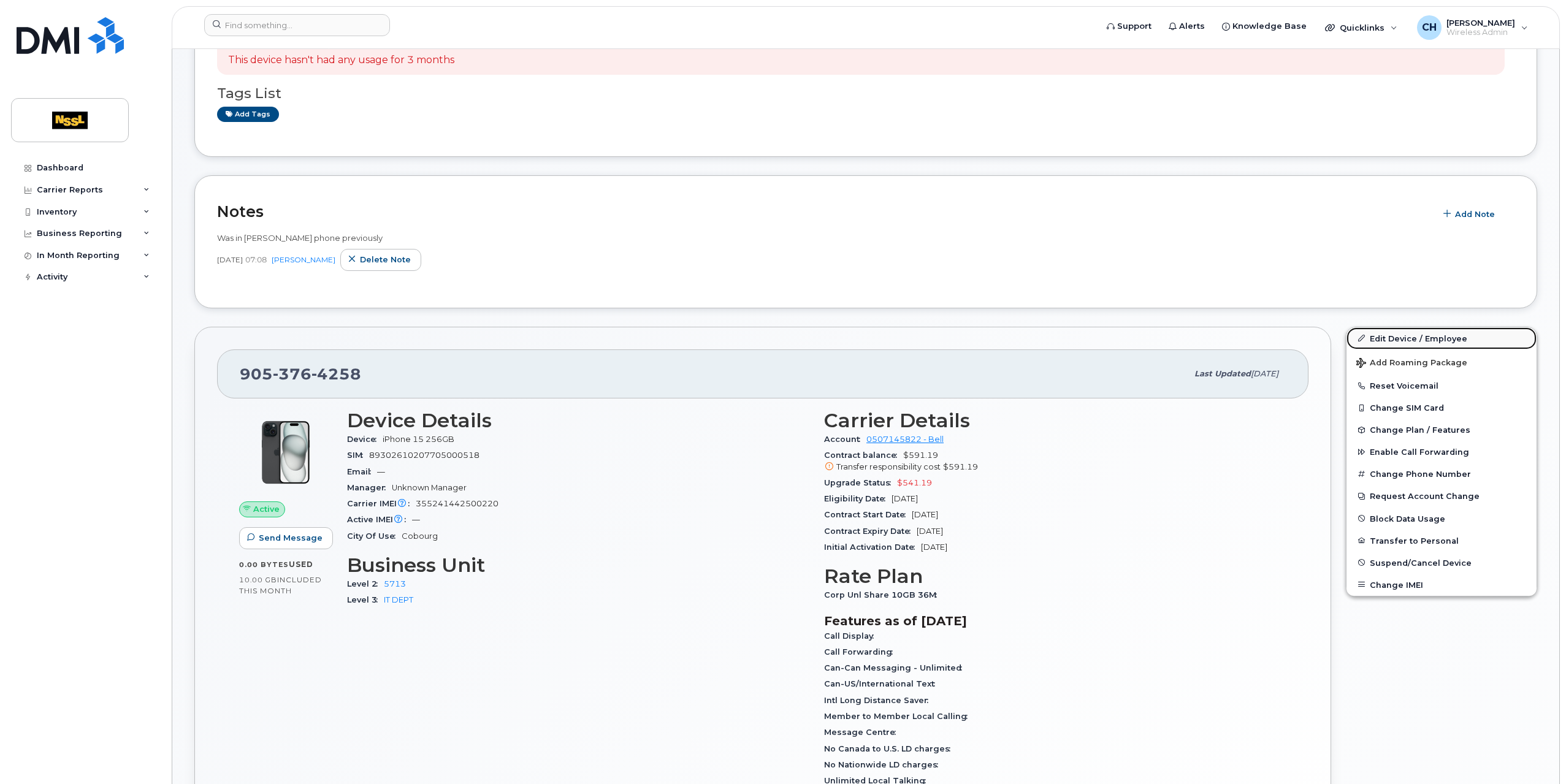
click at [1417, 337] on link "Edit Device / Employee" at bounding box center [1442, 338] width 191 height 22
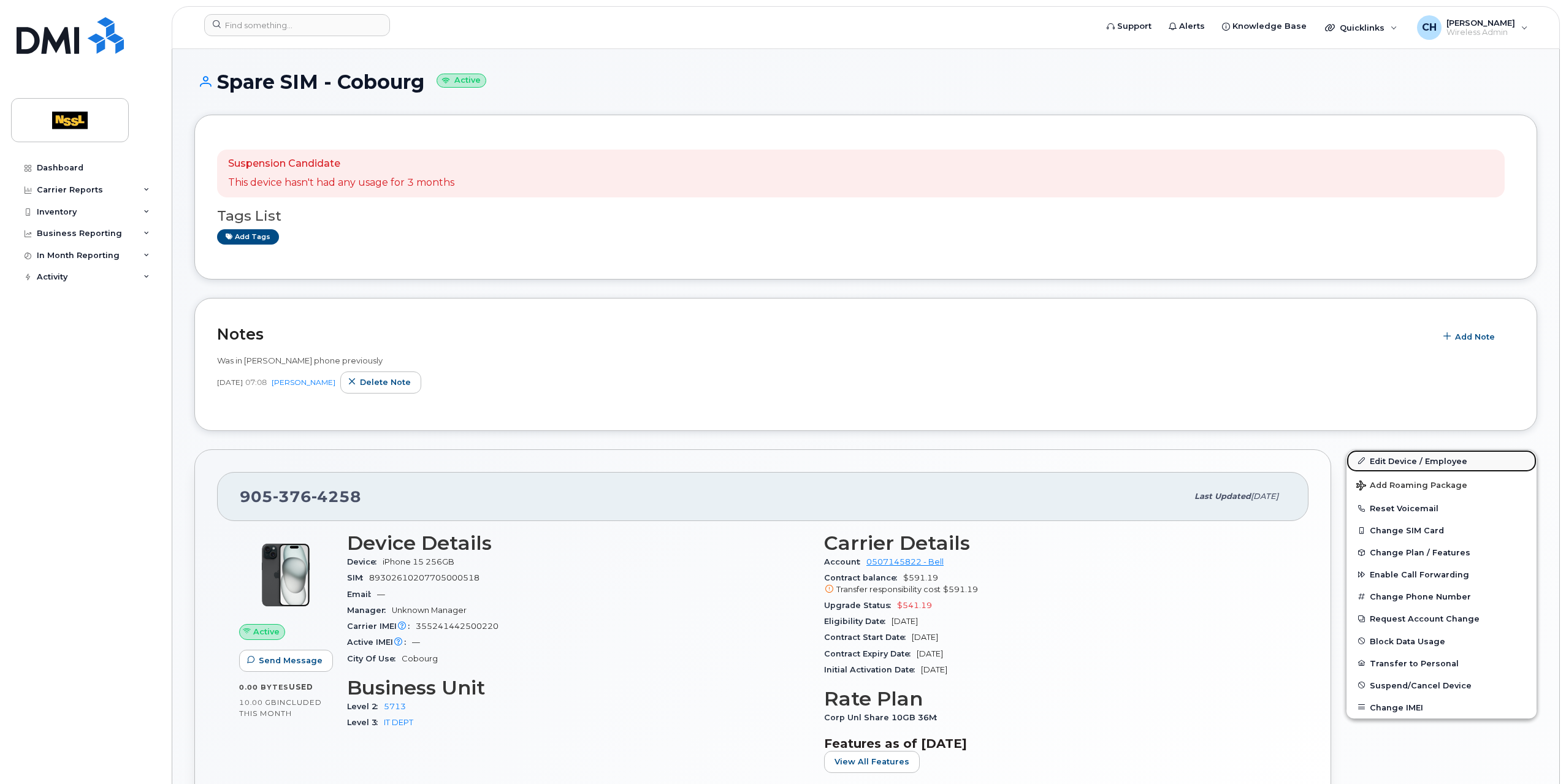
click at [1386, 462] on link "Edit Device / Employee" at bounding box center [1442, 460] width 191 height 22
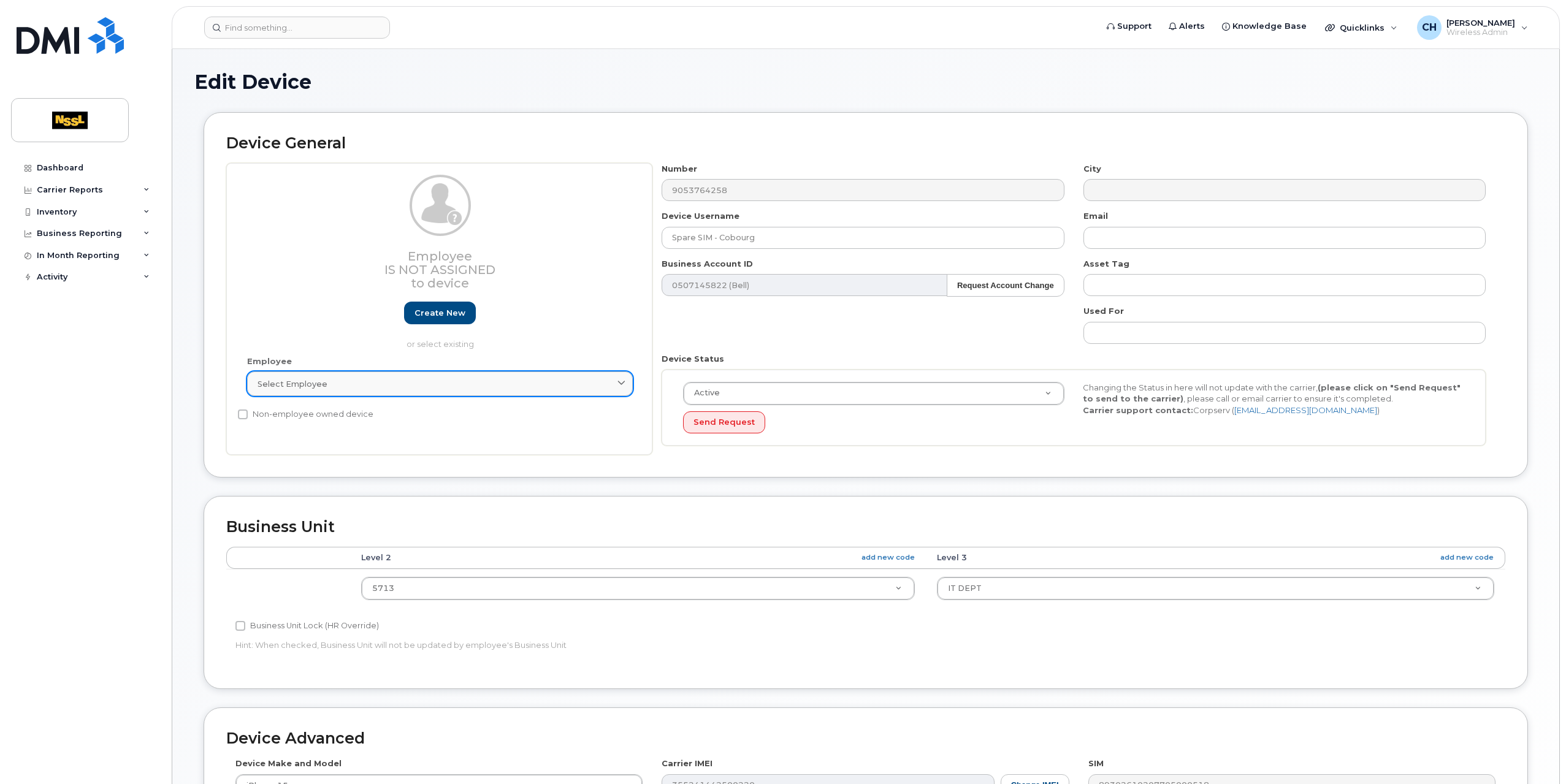
click at [463, 388] on div "Select employee" at bounding box center [439, 384] width 365 height 12
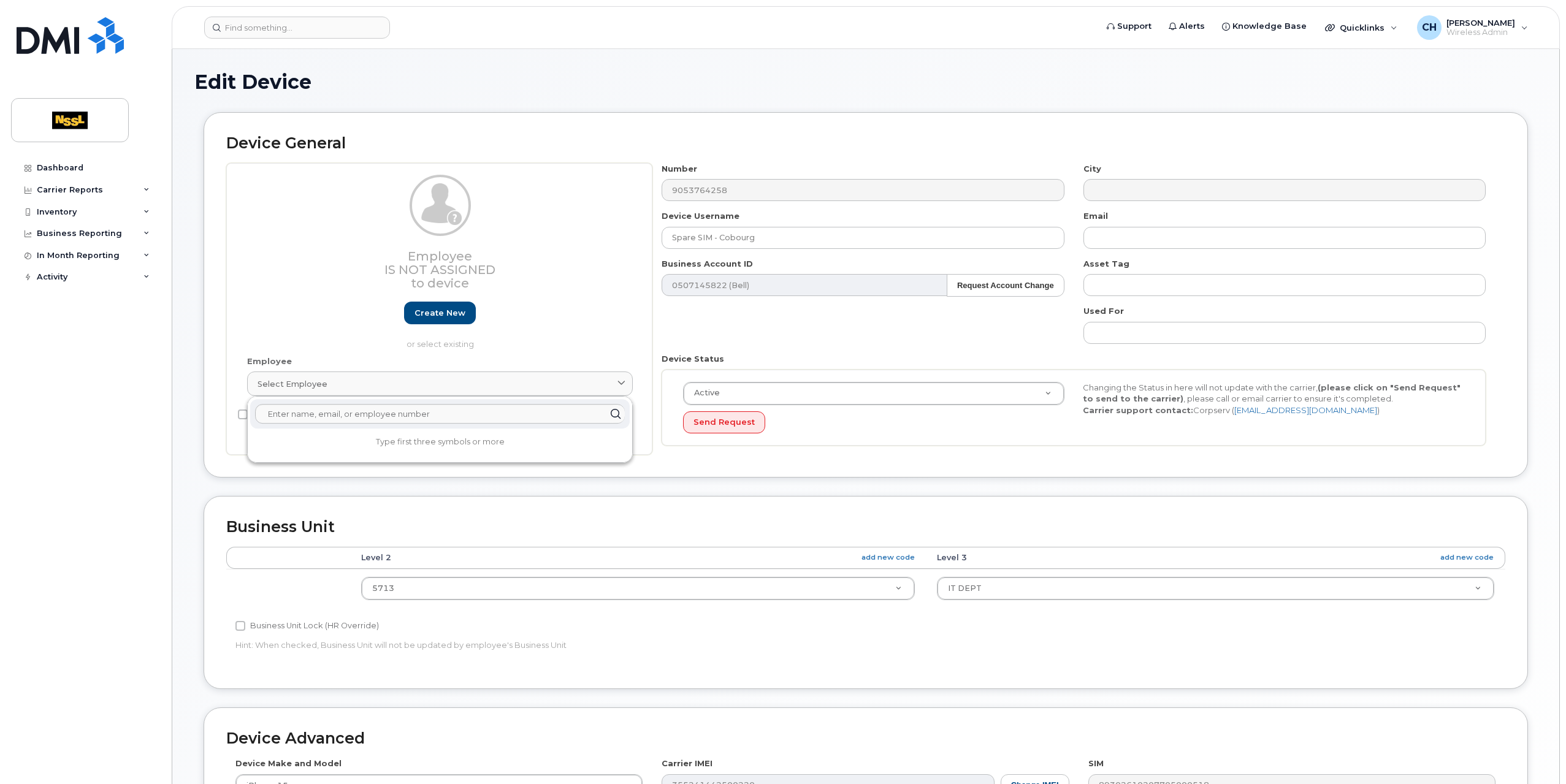
click at [801, 334] on div "Number 9053764258 City Device Username Spare SIM - Cobourg Email Business Accou…" at bounding box center [1073, 309] width 843 height 292
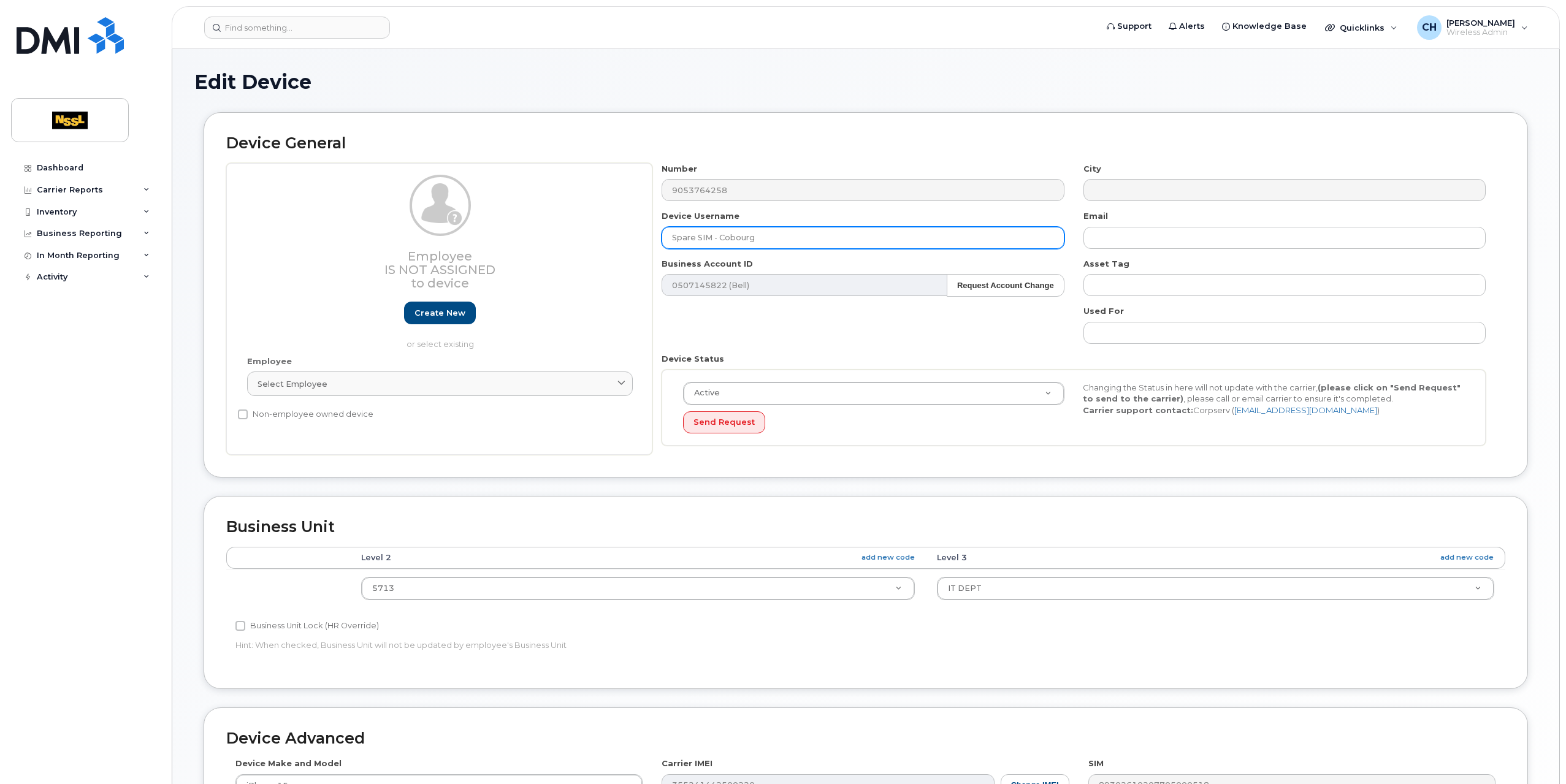
drag, startPoint x: 815, startPoint y: 235, endPoint x: 536, endPoint y: 234, distance: 279.0
click at [536, 234] on div "Employee Is not assigned to device Create new or select existing Employee Selec…" at bounding box center [866, 309] width 1279 height 292
type input "Nataliia Vakhovska"
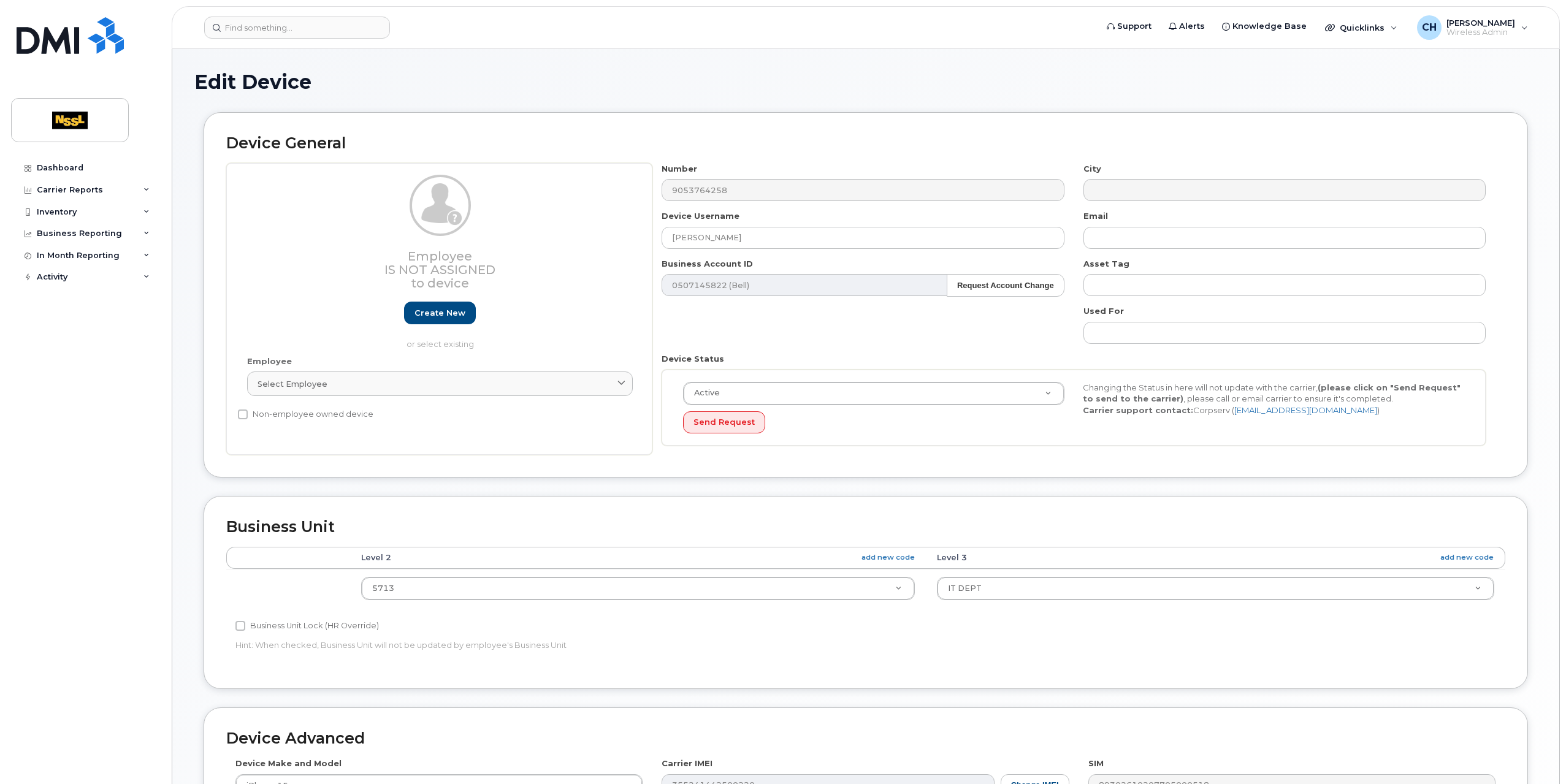
click at [877, 256] on div "Number 9053764258 City Device Username Nataliia Vakhovska Email Business Accoun…" at bounding box center [1073, 309] width 843 height 292
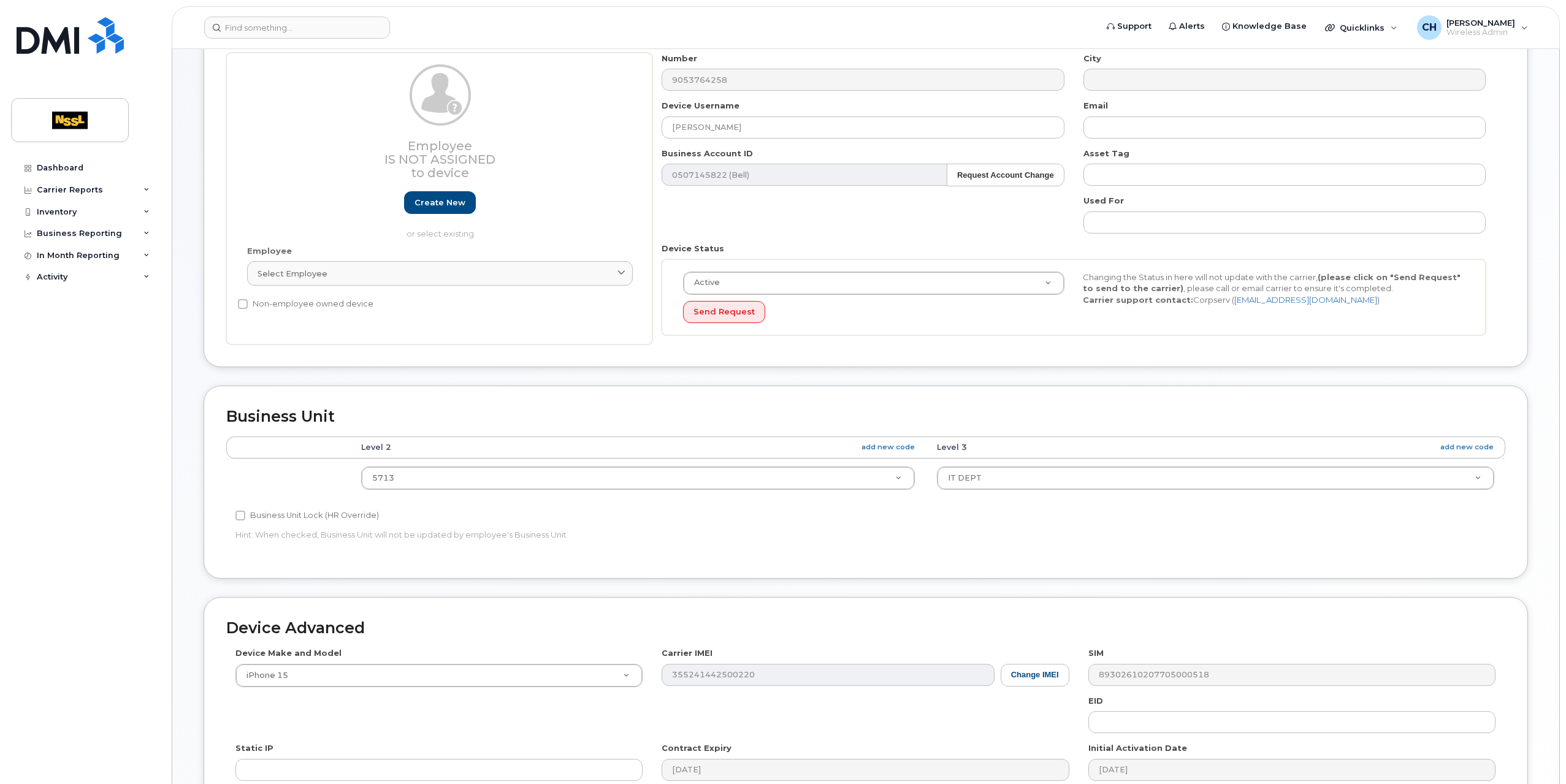
scroll to position [245, 0]
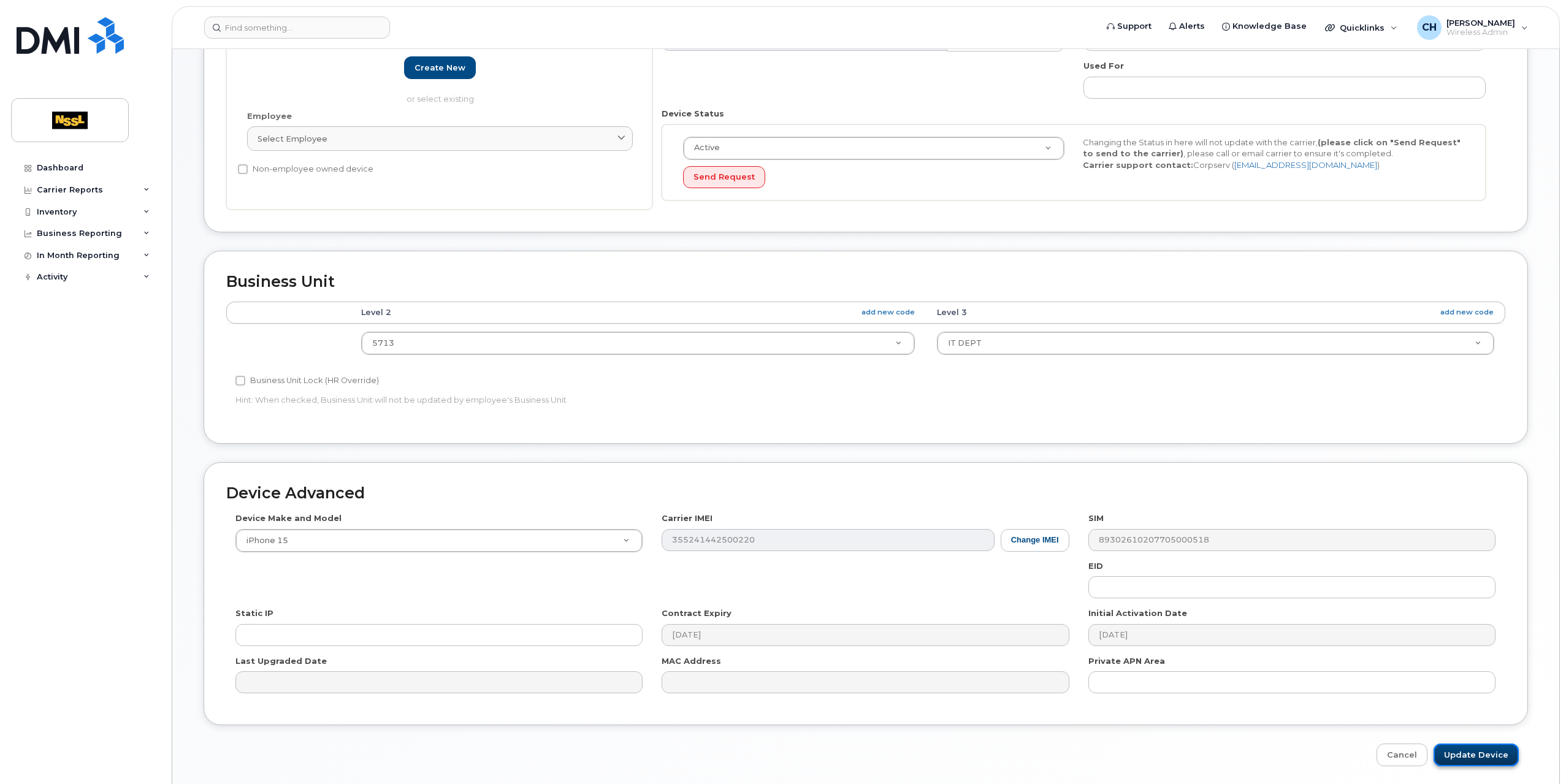
click at [1490, 743] on input "Update Device" at bounding box center [1477, 754] width 86 height 22
type input "Saving..."
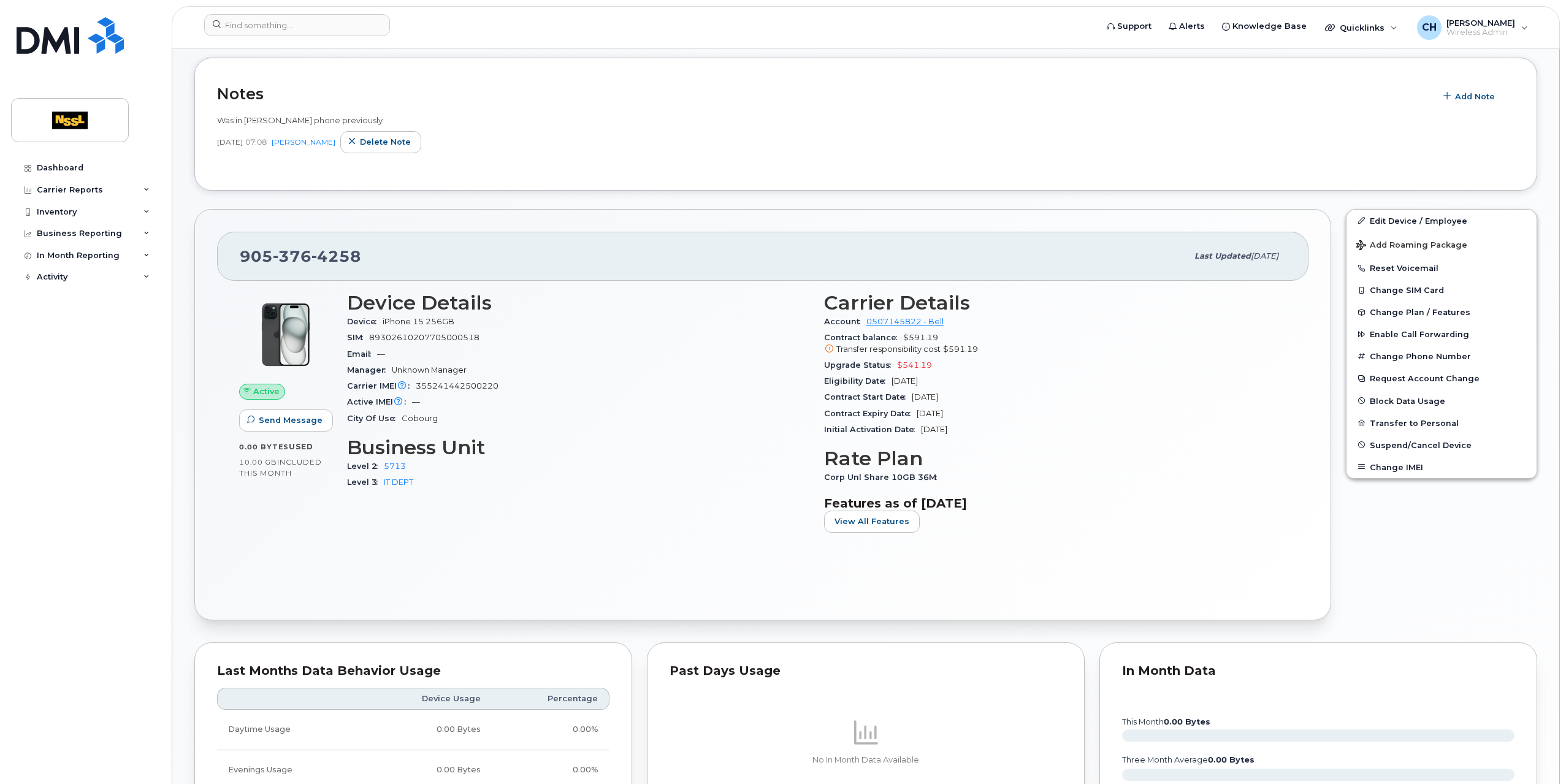
scroll to position [245, 0]
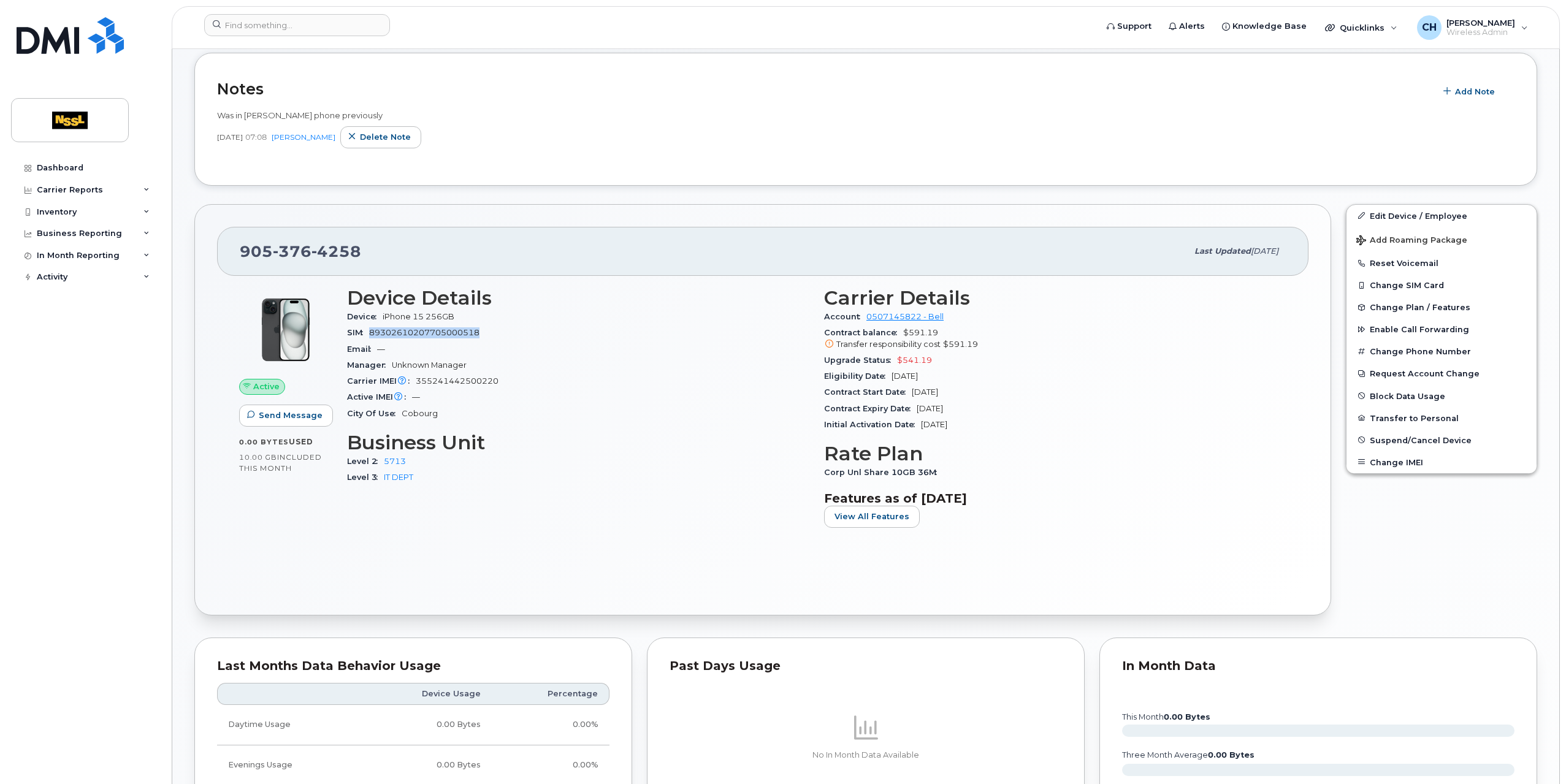
drag, startPoint x: 494, startPoint y: 328, endPoint x: 369, endPoint y: 334, distance: 125.1
click at [369, 334] on div "SIM 89302610207705000518" at bounding box center [578, 332] width 463 height 16
copy span "89302610207705000518"
click at [1436, 219] on link "Edit Device / Employee" at bounding box center [1442, 216] width 191 height 22
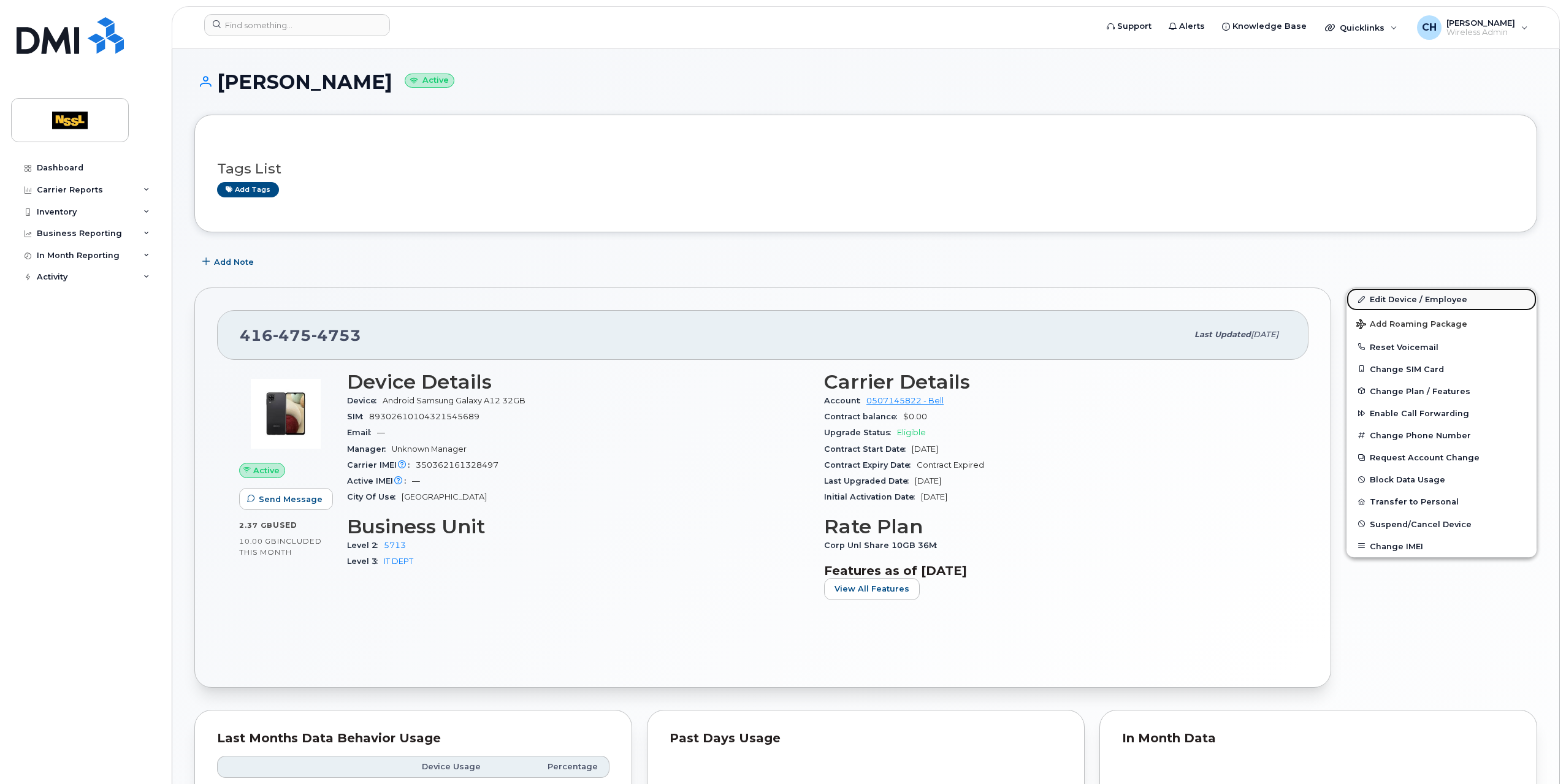
click at [1412, 300] on link "Edit Device / Employee" at bounding box center [1442, 298] width 191 height 22
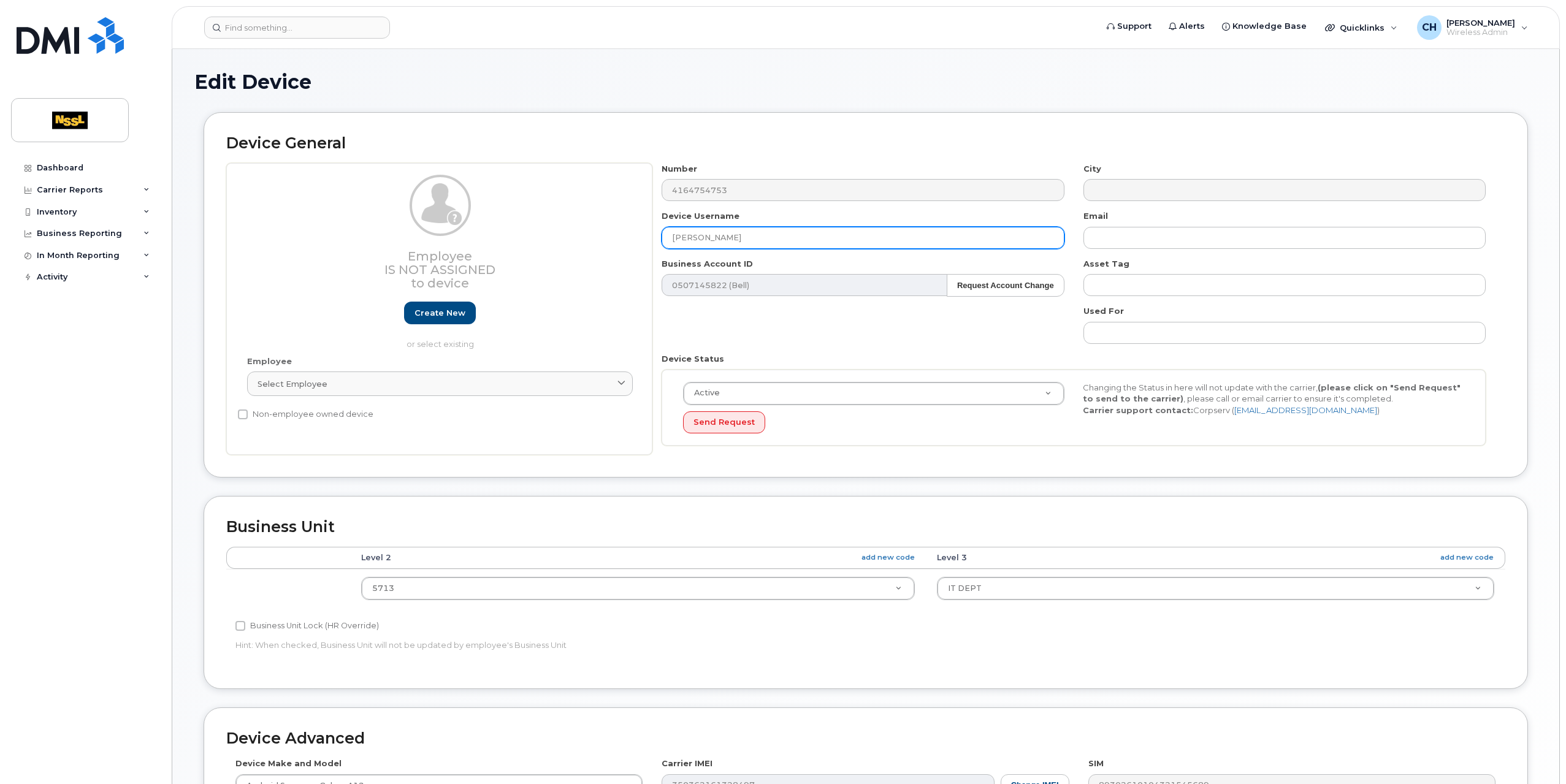
drag, startPoint x: 777, startPoint y: 240, endPoint x: 620, endPoint y: 239, distance: 157.0
click at [620, 239] on div "Employee Is not assigned to device Create new or select existing Employee Selec…" at bounding box center [866, 309] width 1279 height 292
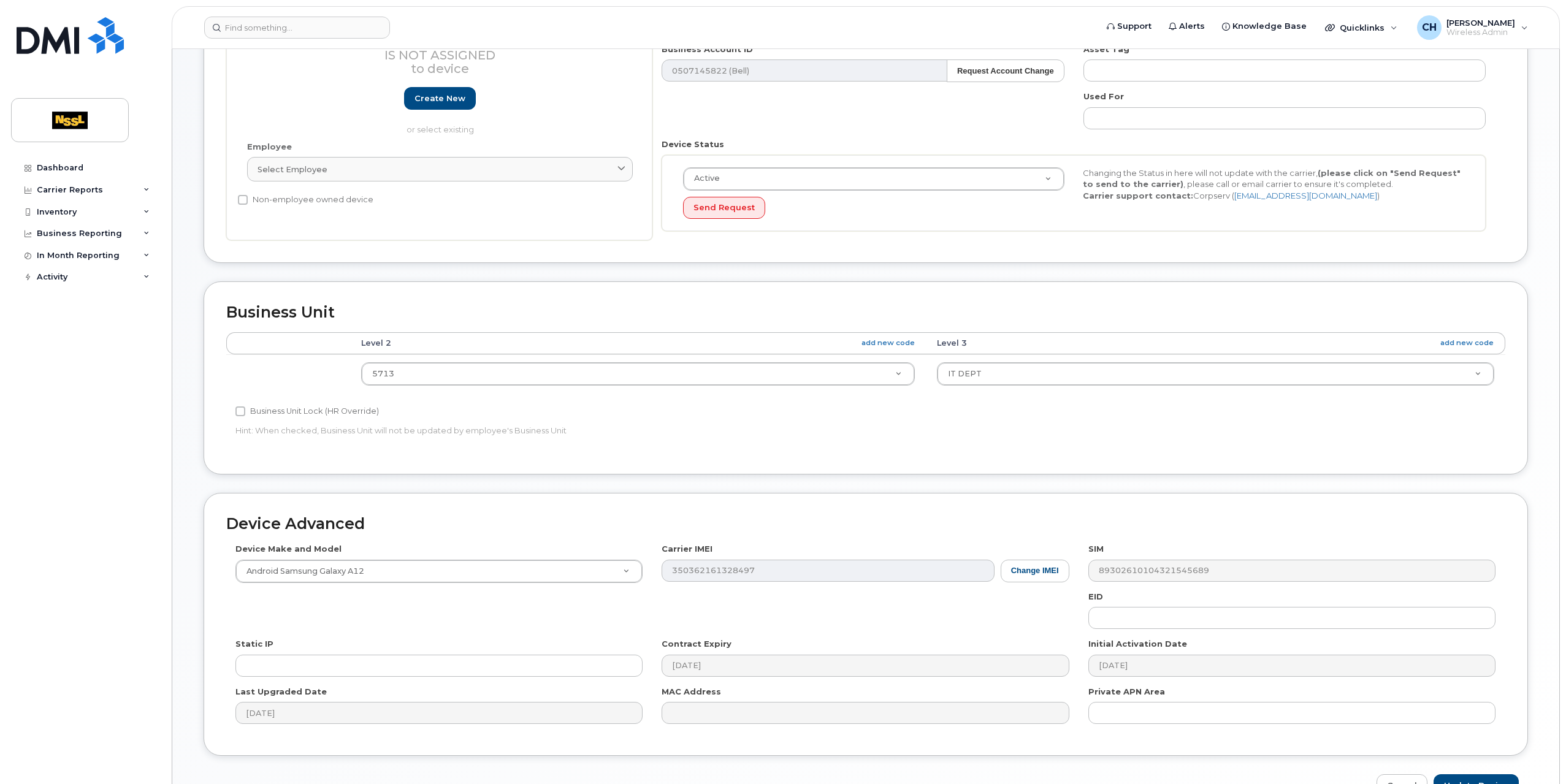
scroll to position [285, 0]
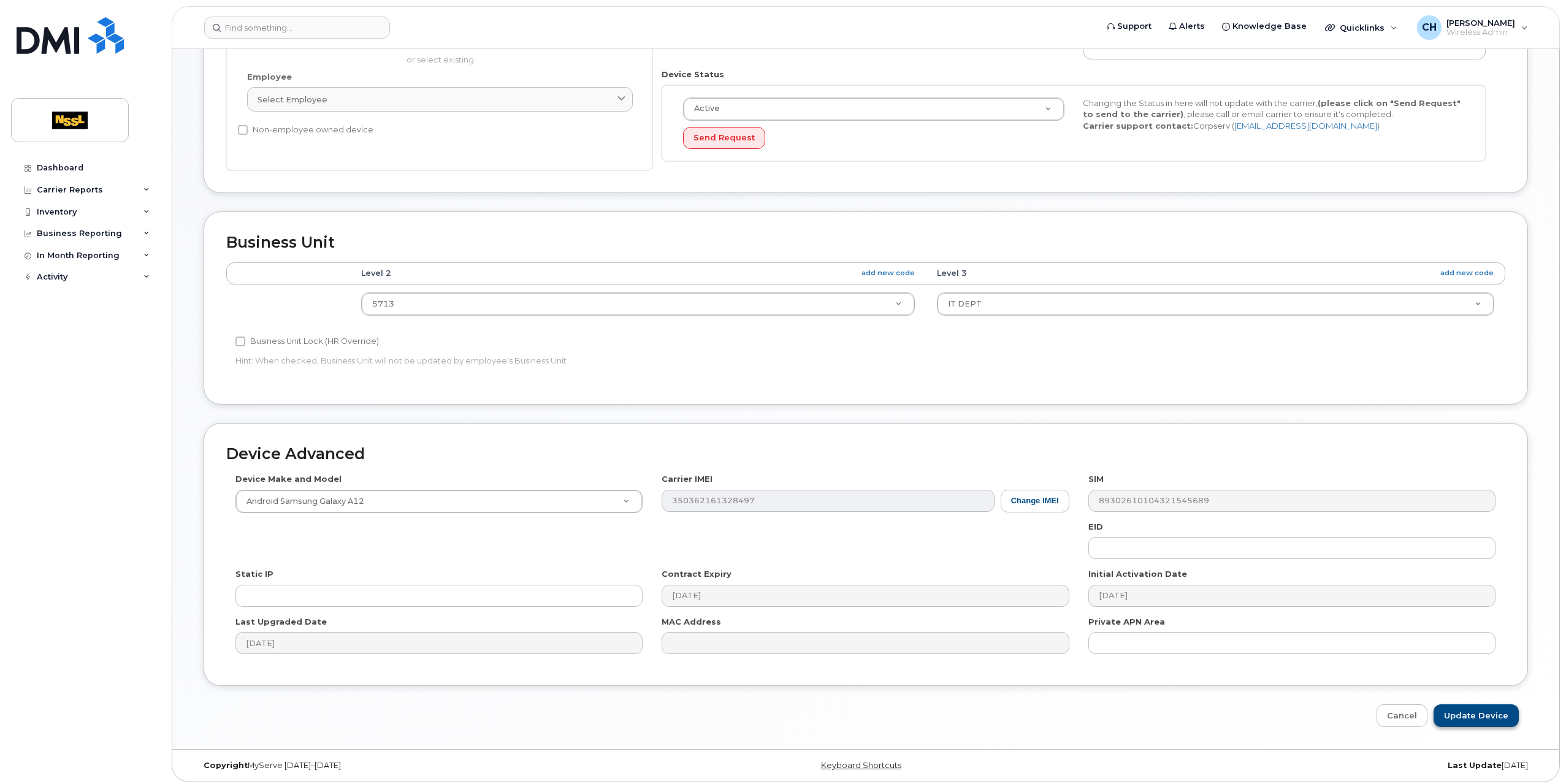
type input "Nya Reat"
click at [1478, 705] on input "Update Device" at bounding box center [1477, 715] width 86 height 22
type input "Saving..."
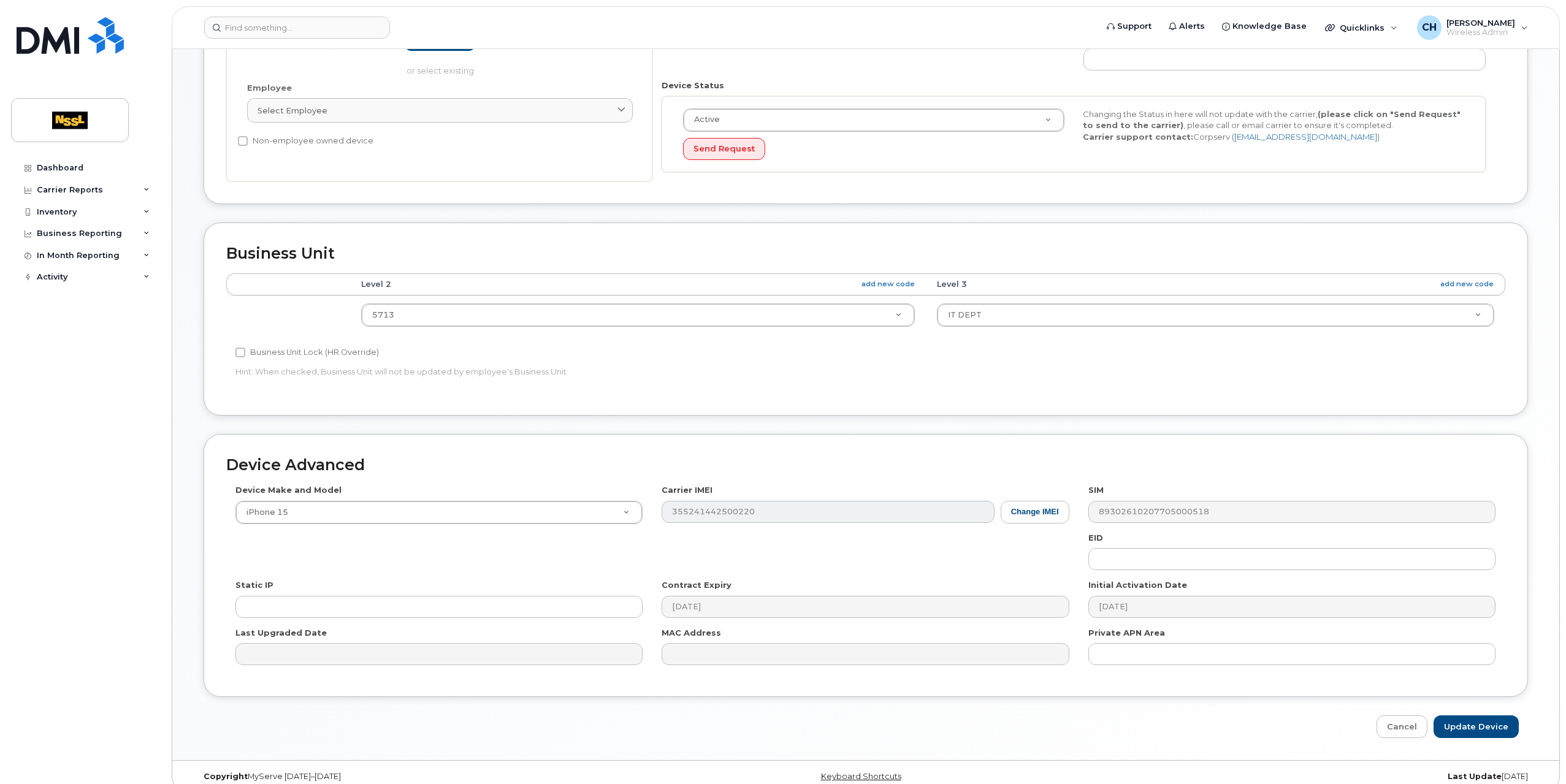
scroll to position [285, 0]
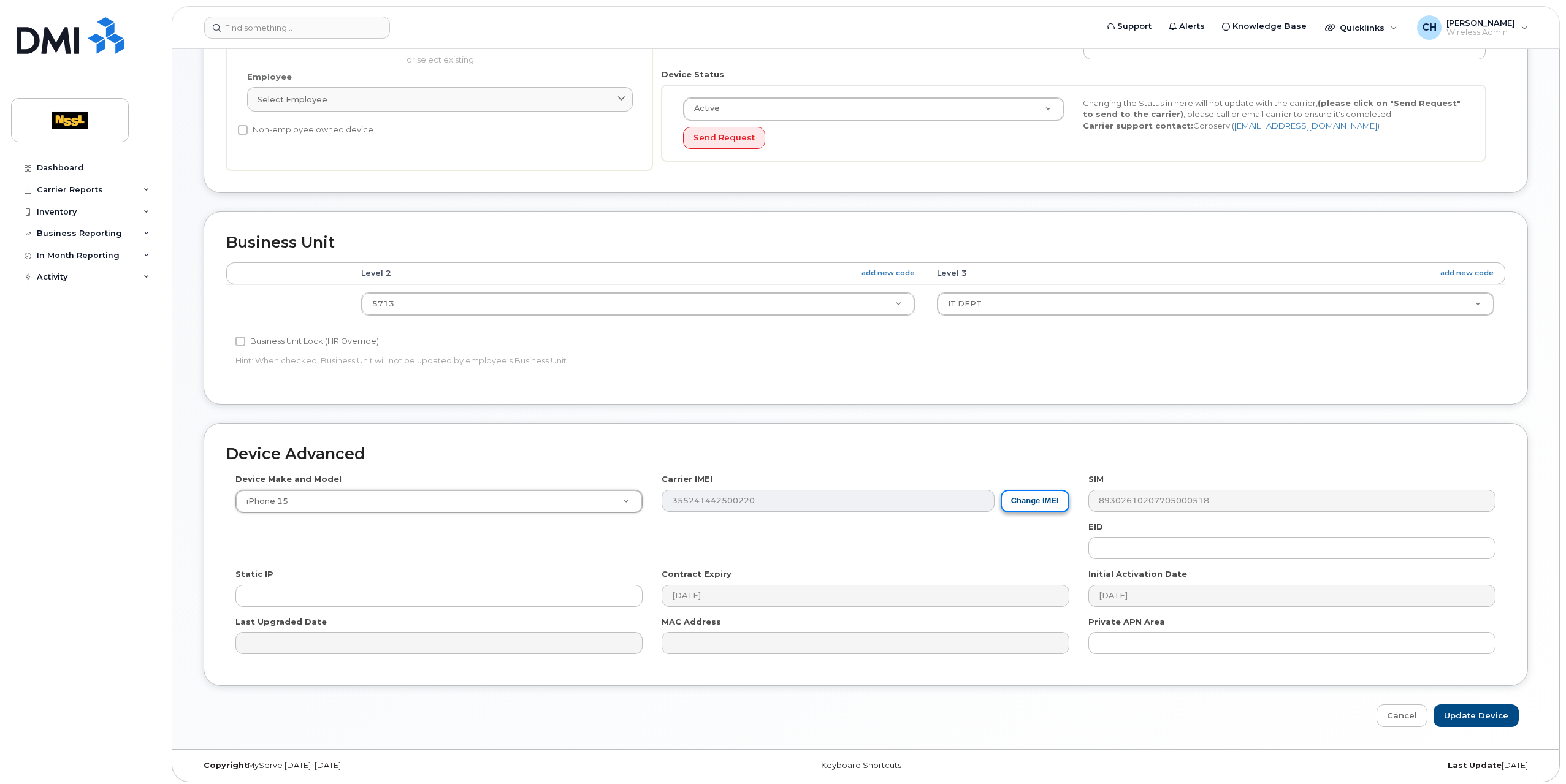
click at [1033, 503] on button "Change IMEI" at bounding box center [1034, 500] width 69 height 22
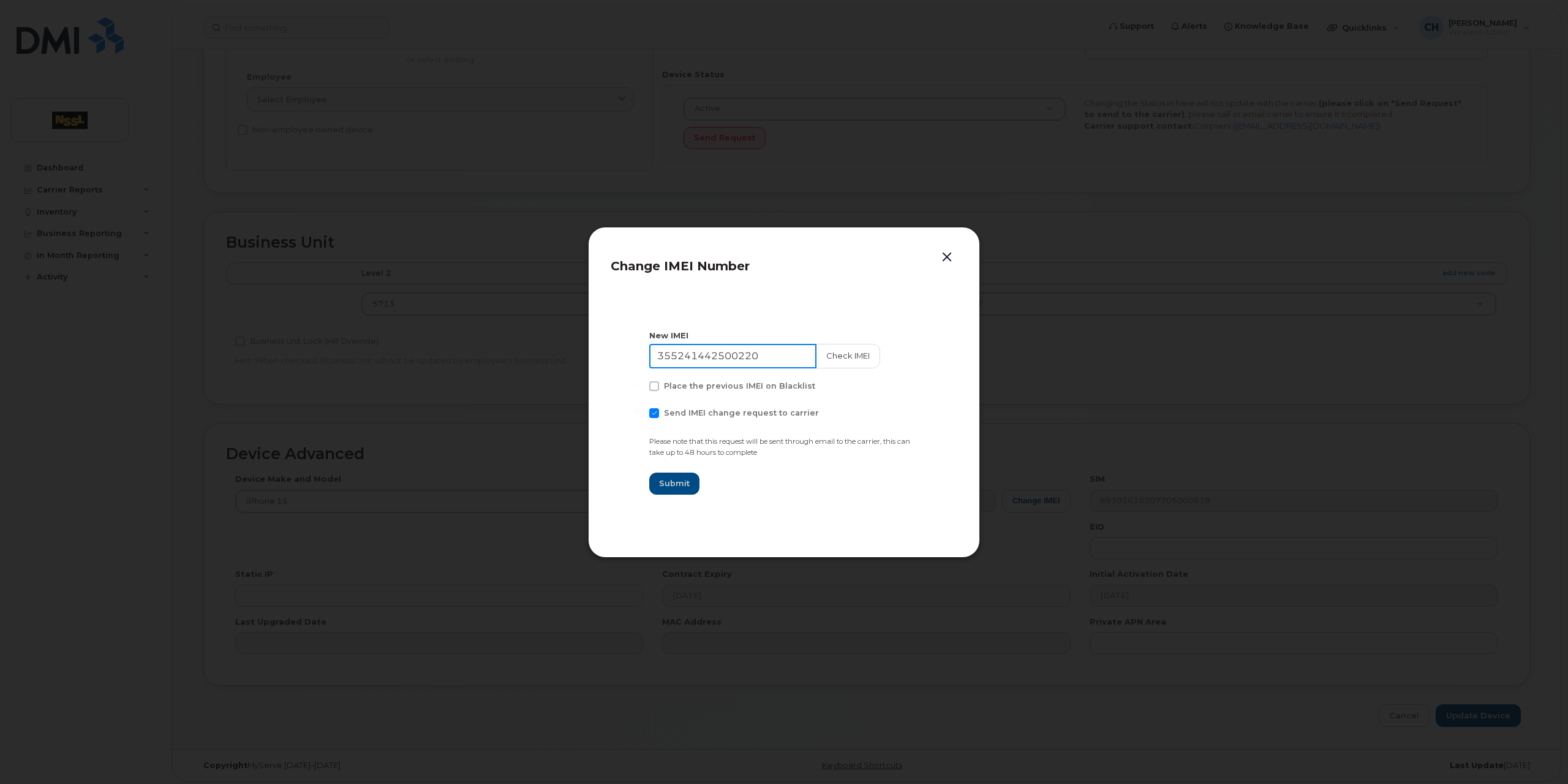
drag, startPoint x: 781, startPoint y: 353, endPoint x: 619, endPoint y: 358, distance: 162.1
click at [619, 358] on section "New IMEI 355241442500220 Check IMEI Place the previous IMEI on Blacklist Send I…" at bounding box center [784, 412] width 347 height 245
paste input "0225648526688"
type input "350225648526688"
click at [845, 355] on button "Check IMEI" at bounding box center [847, 356] width 64 height 24
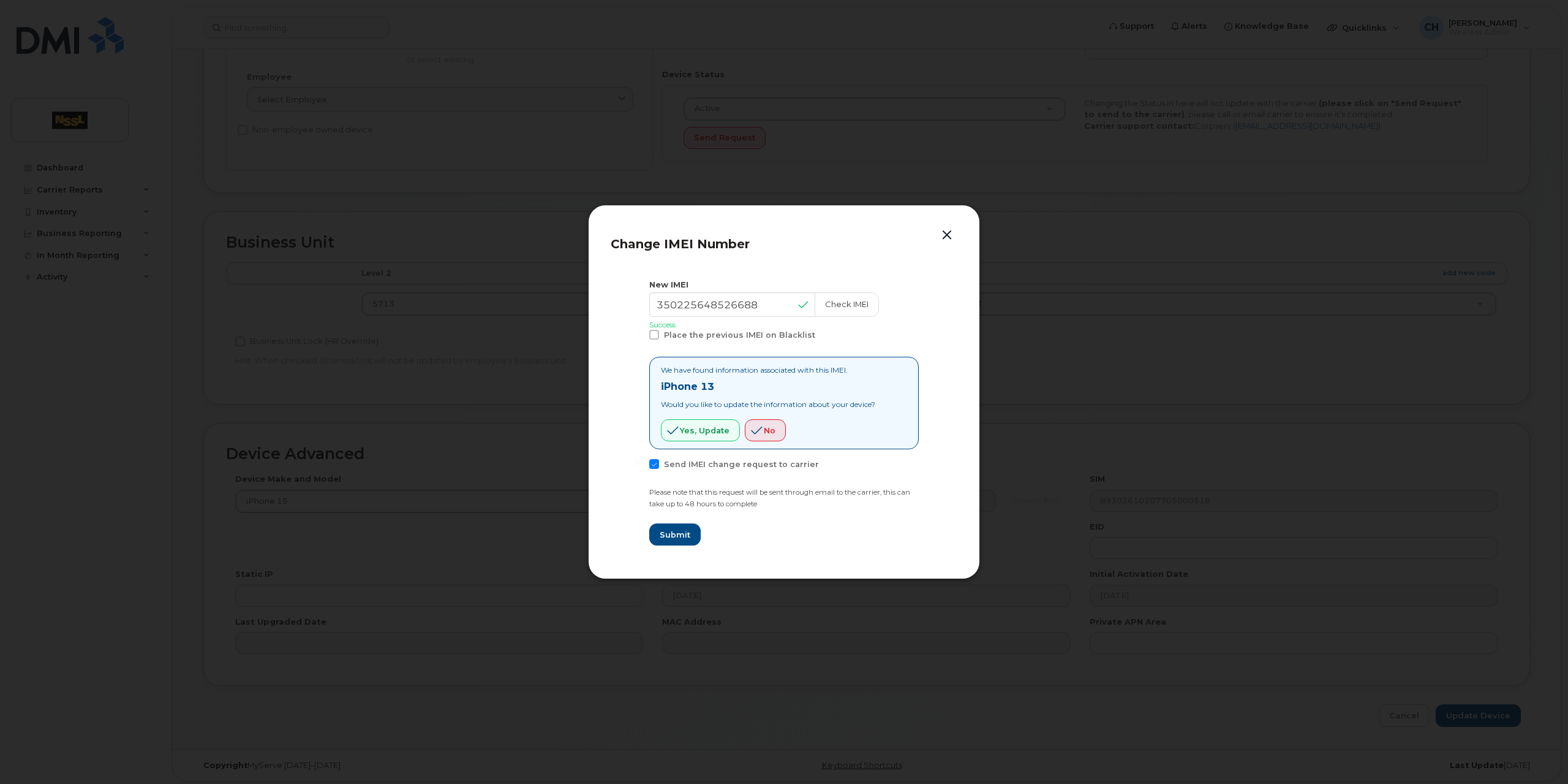
click at [943, 236] on button "button" at bounding box center [947, 235] width 18 height 17
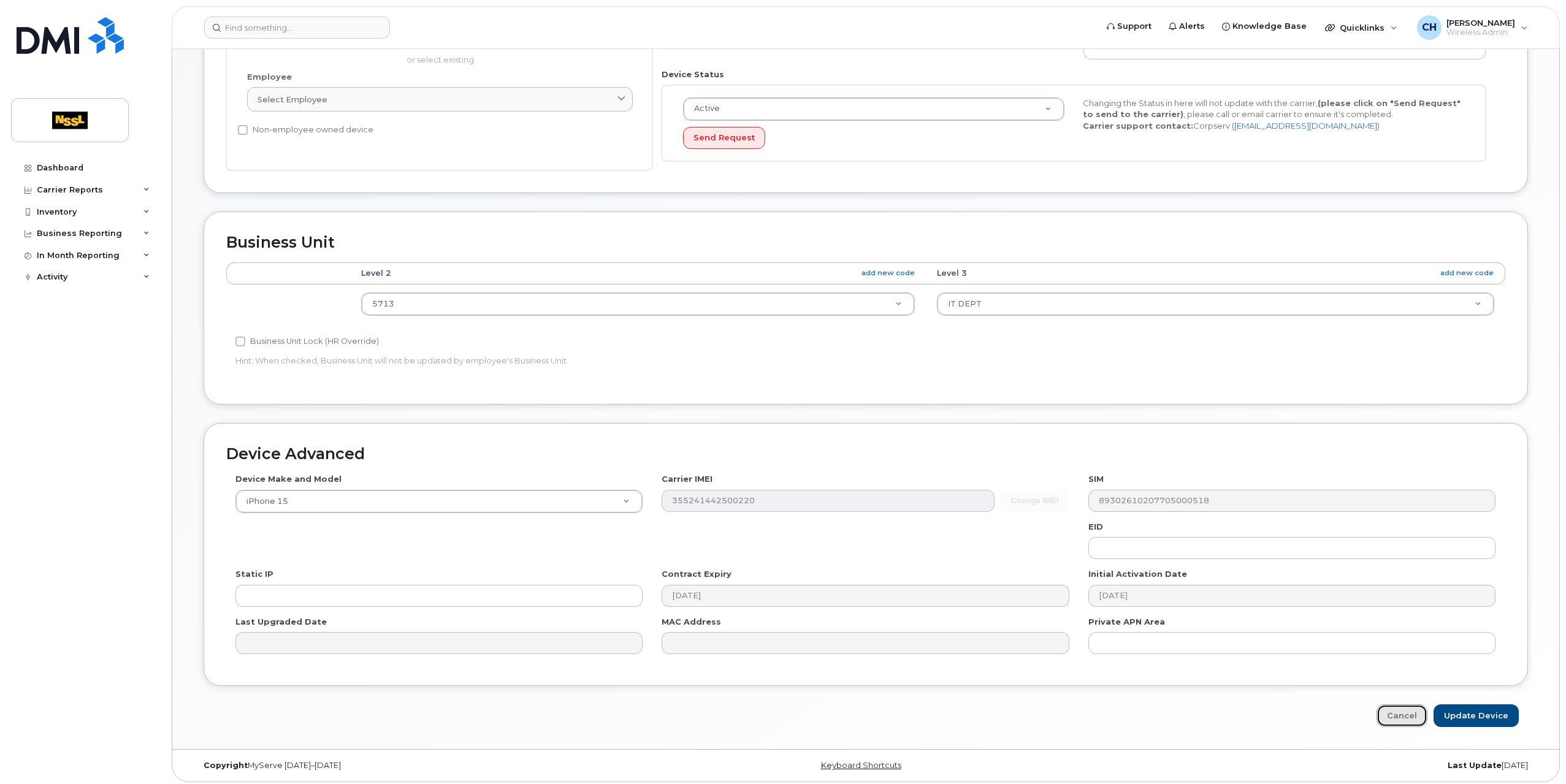
click at [1405, 711] on link "Cancel" at bounding box center [1402, 715] width 51 height 22
